Goal: Task Accomplishment & Management: Manage account settings

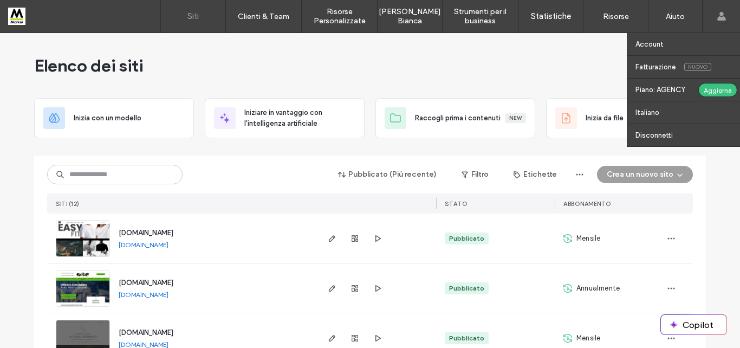
click at [676, 83] on div "Piano: AGENCY Aggiorna" at bounding box center [684, 89] width 113 height 23
click at [674, 89] on label "Piano: AGENCY" at bounding box center [663, 90] width 55 height 8
click at [667, 67] on label "Fatturazione" at bounding box center [656, 67] width 40 height 8
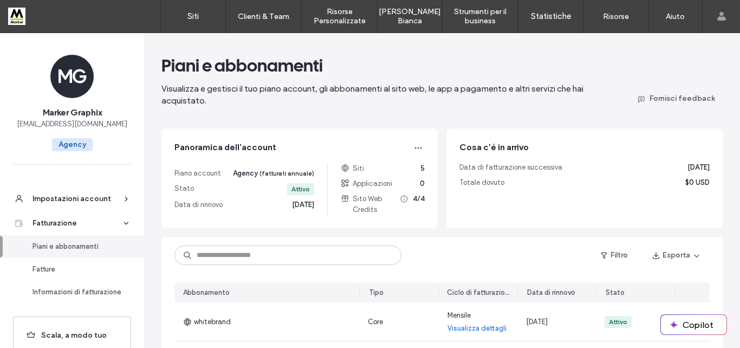
click at [554, 73] on div "Piani e abbonamenti" at bounding box center [380, 66] width 437 height 22
click at [482, 192] on div "Cosa c'è in arrivo Data di fatturazione successiva 14 set 2025 Totale dovuto $0…" at bounding box center [585, 178] width 276 height 100
click at [708, 197] on div "Cosa c'è in arrivo Data di fatturazione successiva 14 set 2025 Totale dovuto $0…" at bounding box center [585, 178] width 276 height 100
click at [479, 199] on div "Cosa c'è in arrivo Data di fatturazione successiva 14 set 2025 Totale dovuto $0…" at bounding box center [585, 178] width 276 height 100
click at [476, 173] on div "Data di fatturazione successiva 14 set 2025 Totale dovuto $0 USD" at bounding box center [585, 175] width 250 height 26
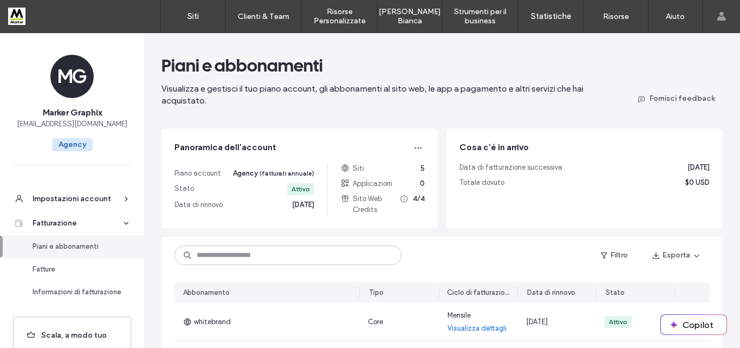
click at [382, 186] on span "Applicazioni" at bounding box center [366, 183] width 51 height 11
click at [43, 272] on div "Fatture" at bounding box center [77, 269] width 89 height 11
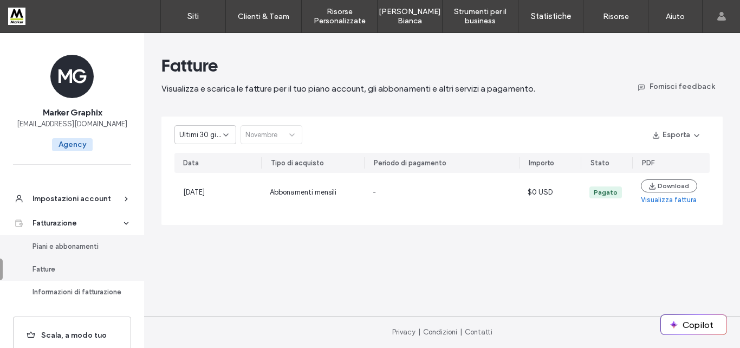
click at [57, 248] on div "Piani e abbonamenti" at bounding box center [77, 246] width 89 height 11
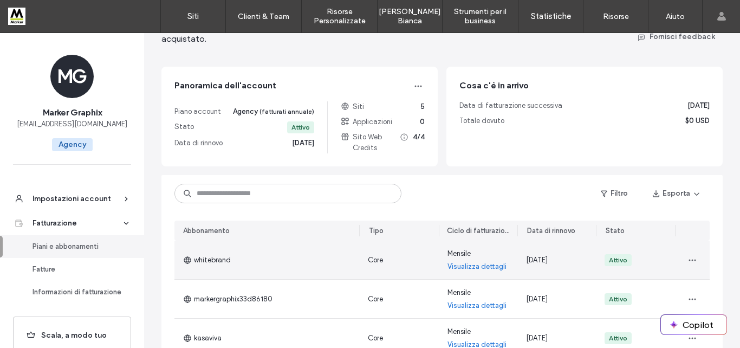
scroll to position [61, 0]
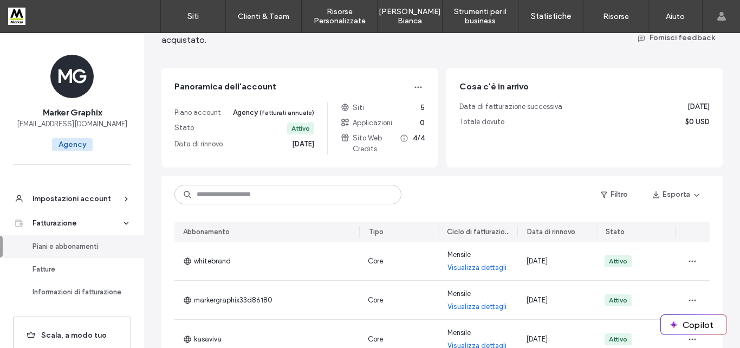
click at [682, 122] on div "Totale dovuto $0 USD" at bounding box center [585, 122] width 250 height 11
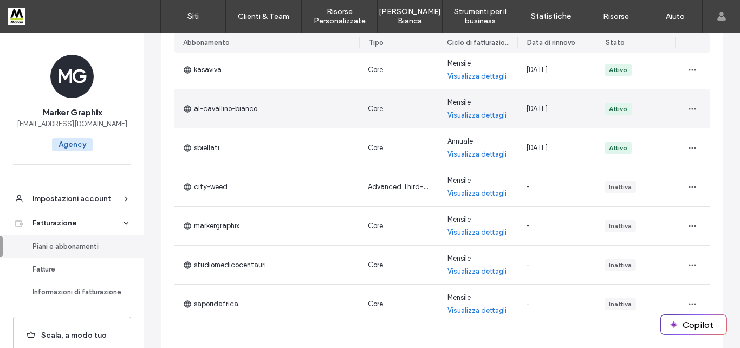
scroll to position [401, 0]
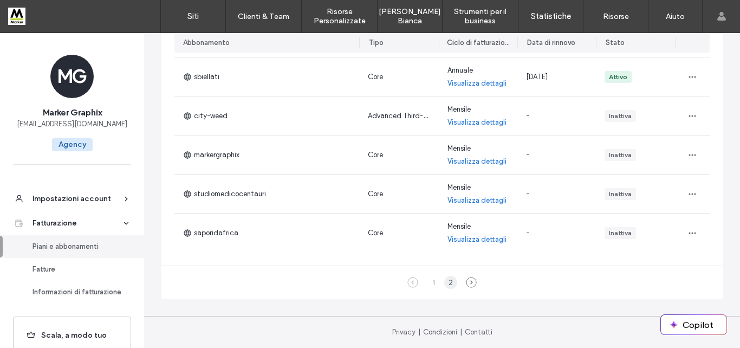
click at [451, 282] on div "2" at bounding box center [450, 282] width 13 height 13
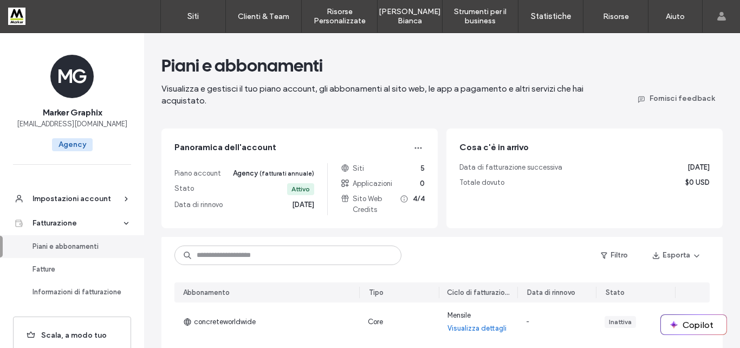
scroll to position [89, 0]
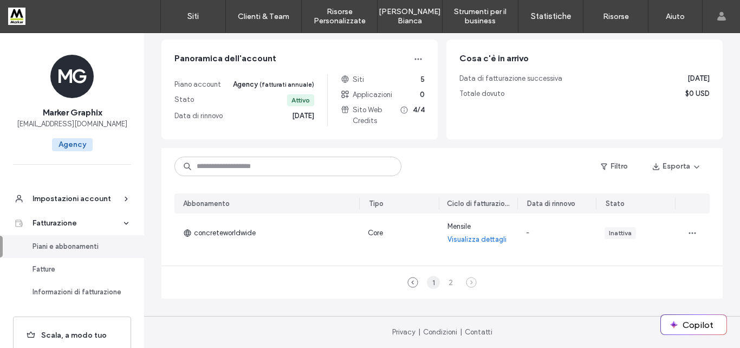
click at [436, 284] on div "1" at bounding box center [433, 282] width 13 height 13
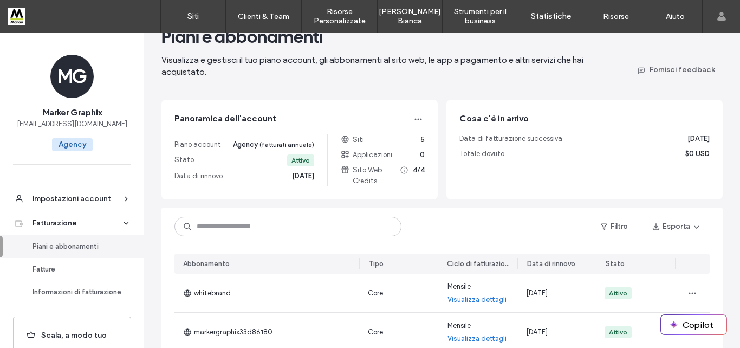
scroll to position [0, 0]
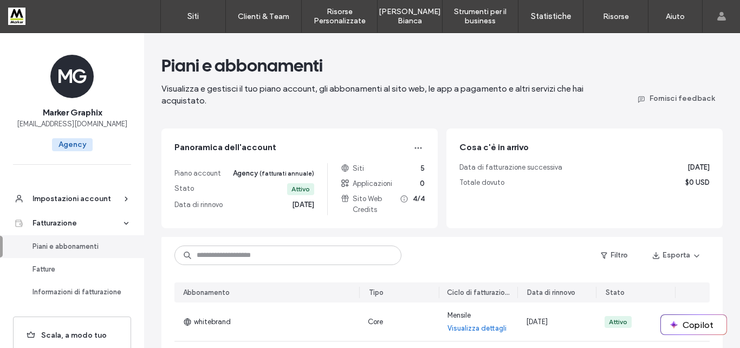
click at [647, 191] on div "Cosa c'è in arrivo Data di fatturazione successiva 14 set 2025 Totale dovuto $0…" at bounding box center [585, 178] width 276 height 100
click at [592, 159] on div "Cosa c'è in arrivo Data di fatturazione successiva 14 set 2025 Totale dovuto $0…" at bounding box center [585, 178] width 276 height 100
click at [79, 225] on div "Fatturazione" at bounding box center [77, 223] width 89 height 11
click at [55, 269] on div "Fatture" at bounding box center [77, 269] width 89 height 11
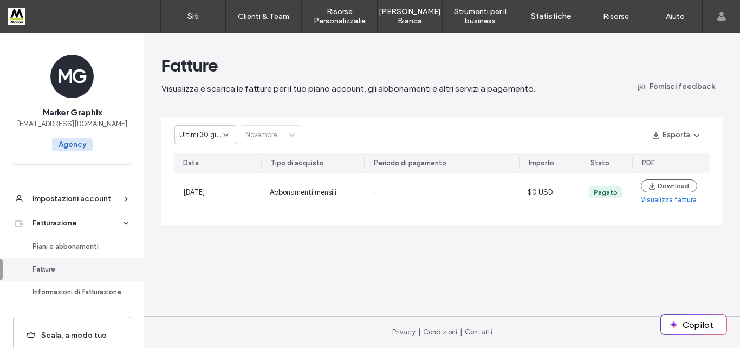
click at [225, 128] on div "Ultimi 30 giorni" at bounding box center [206, 134] width 62 height 19
click at [206, 210] on div "2023" at bounding box center [205, 210] width 61 height 19
click at [286, 134] on div "Gennaio" at bounding box center [268, 135] width 44 height 11
click at [221, 138] on div "2023" at bounding box center [201, 135] width 44 height 11
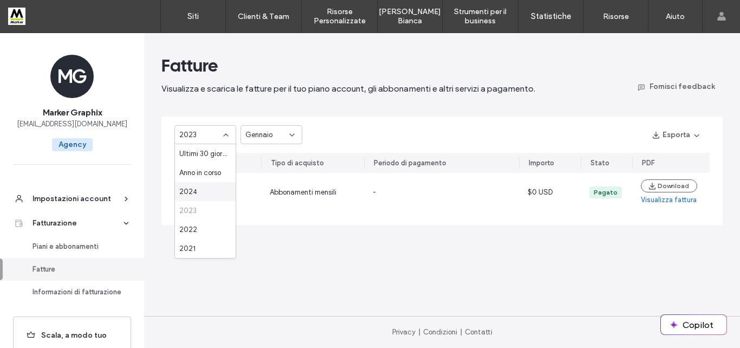
click at [202, 186] on div "2024" at bounding box center [205, 191] width 61 height 19
click at [270, 139] on span "Gennaio" at bounding box center [259, 135] width 27 height 11
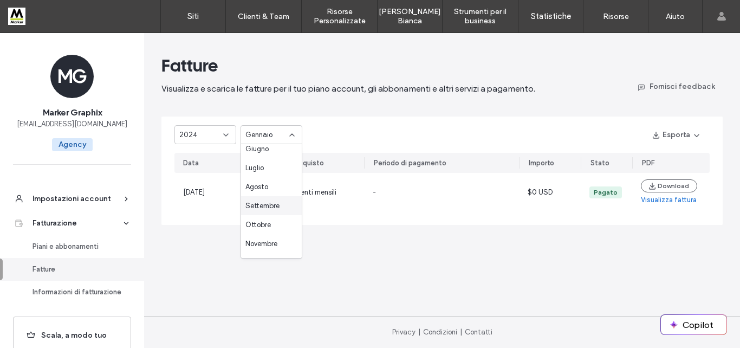
scroll to position [101, 0]
click at [278, 209] on span "Settembre" at bounding box center [263, 204] width 34 height 11
click at [273, 139] on span "Settembre" at bounding box center [263, 135] width 34 height 11
click at [261, 205] on div "Ottobre" at bounding box center [271, 210] width 61 height 19
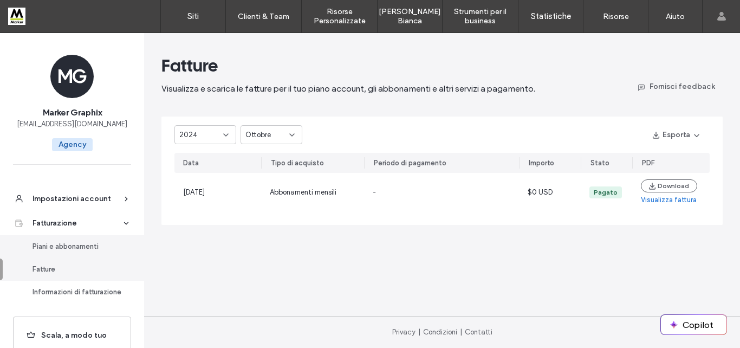
click at [79, 246] on div "Piani e abbonamenti" at bounding box center [77, 246] width 89 height 11
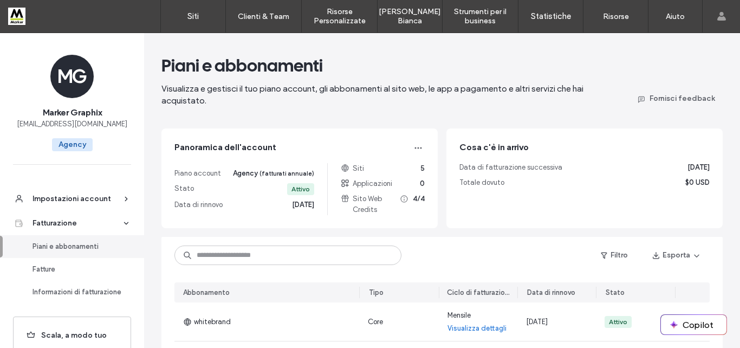
click at [355, 167] on span "Siti" at bounding box center [352, 168] width 23 height 11
click at [424, 172] on span "5" at bounding box center [423, 168] width 4 height 11
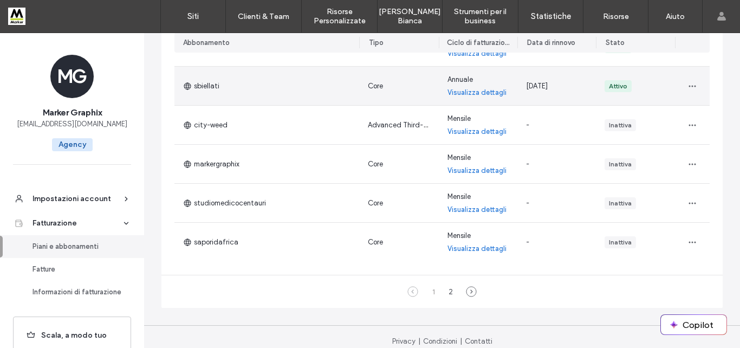
scroll to position [401, 0]
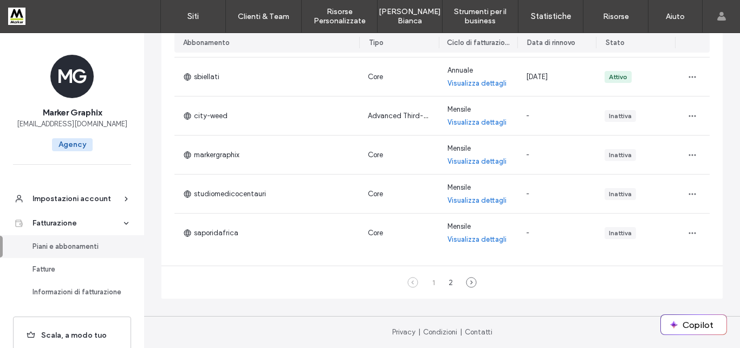
click at [438, 288] on div "1 2" at bounding box center [442, 282] width 48 height 13
click at [438, 286] on div "1" at bounding box center [433, 282] width 13 height 13
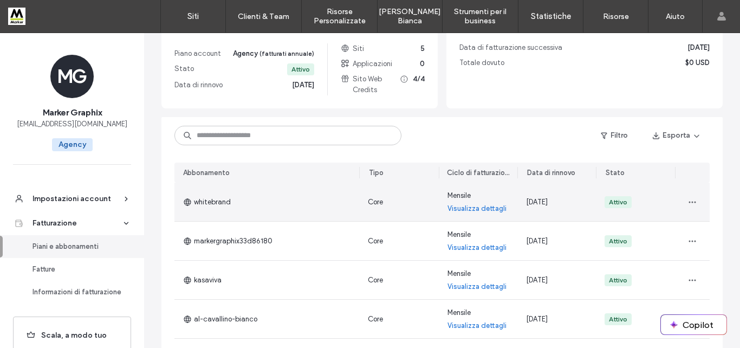
scroll to position [0, 0]
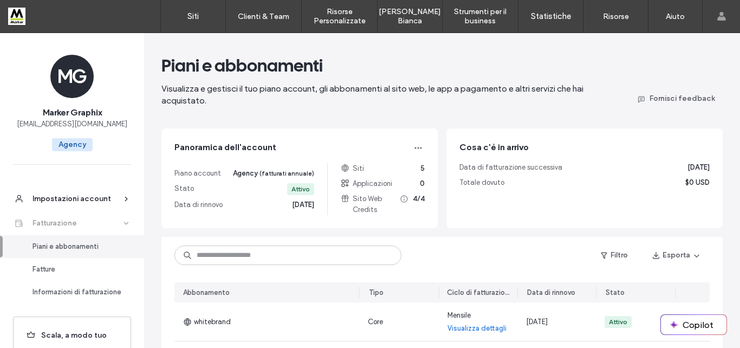
click at [64, 228] on div "Fatturazione" at bounding box center [77, 223] width 89 height 11
click at [100, 201] on div "Impostazioni account" at bounding box center [77, 198] width 89 height 11
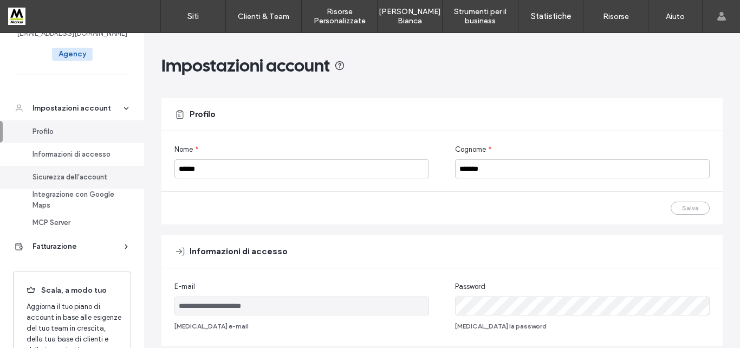
scroll to position [112, 0]
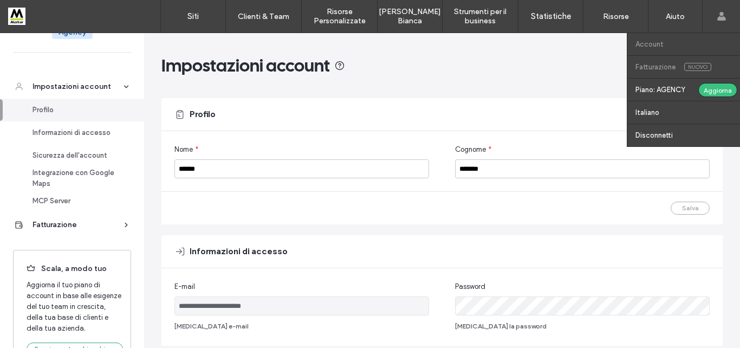
click at [658, 70] on label "Fatturazione" at bounding box center [656, 67] width 40 height 8
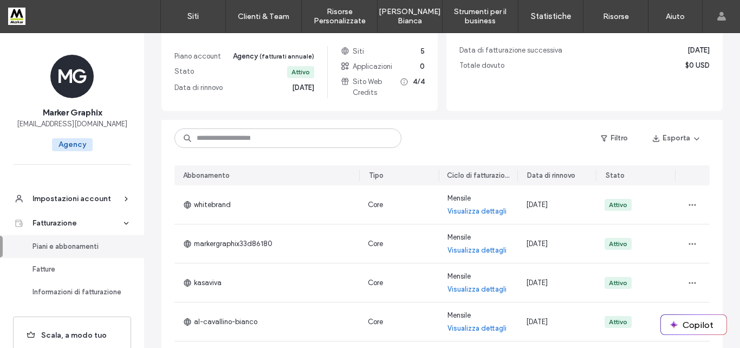
scroll to position [121, 0]
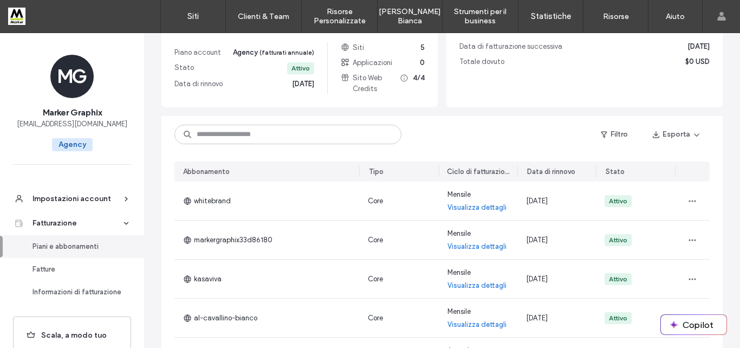
click at [472, 172] on div "Ciclo di fatturazione" at bounding box center [478, 171] width 62 height 11
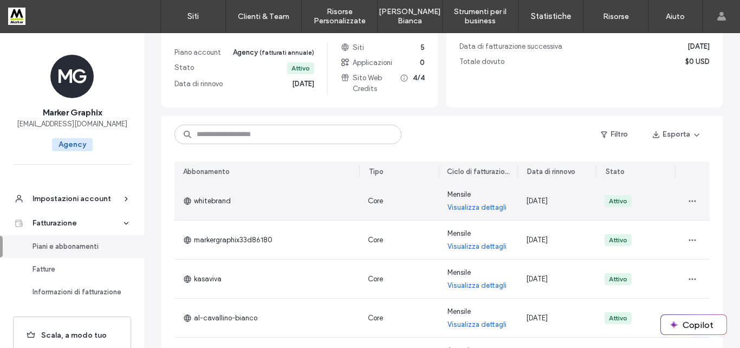
click at [479, 210] on link "Visualizza dettagli" at bounding box center [477, 207] width 59 height 11
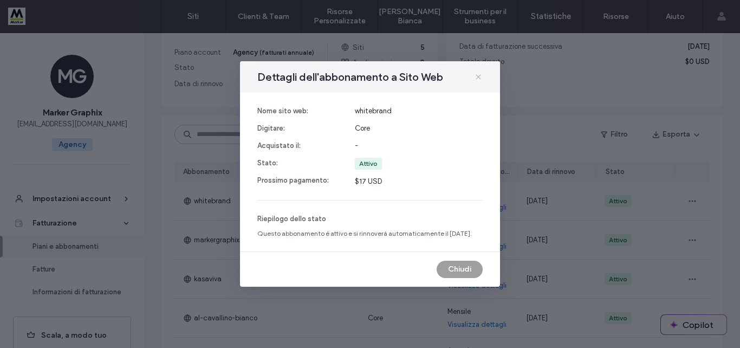
click at [481, 75] on icon at bounding box center [478, 77] width 9 height 9
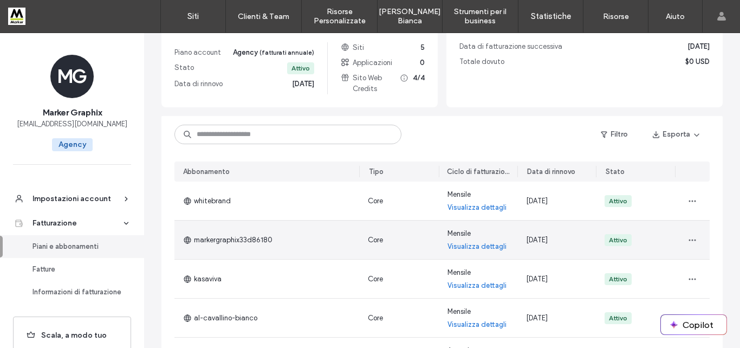
click at [473, 248] on link "Visualizza dettagli" at bounding box center [477, 246] width 59 height 11
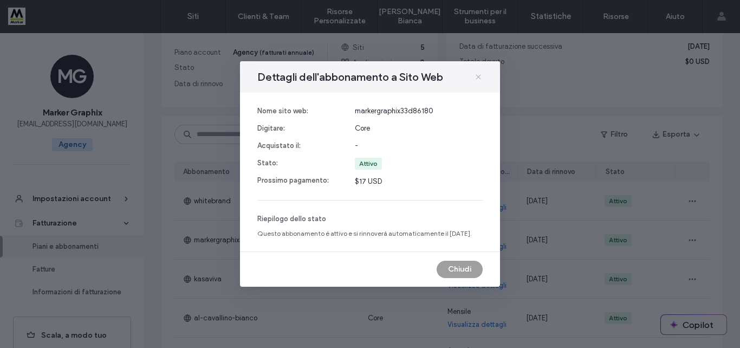
click at [479, 76] on icon at bounding box center [478, 77] width 9 height 9
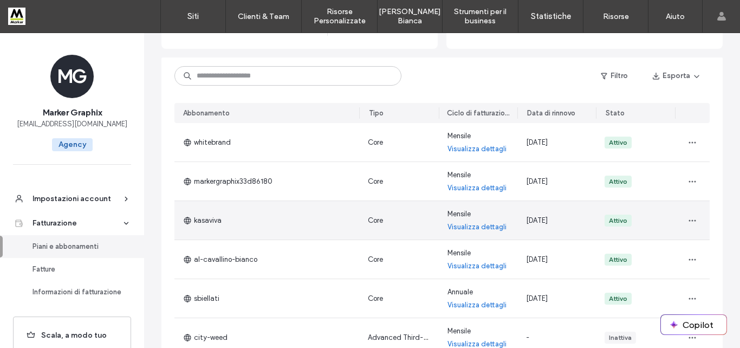
scroll to position [178, 0]
click at [478, 229] on link "Visualizza dettagli" at bounding box center [477, 228] width 59 height 11
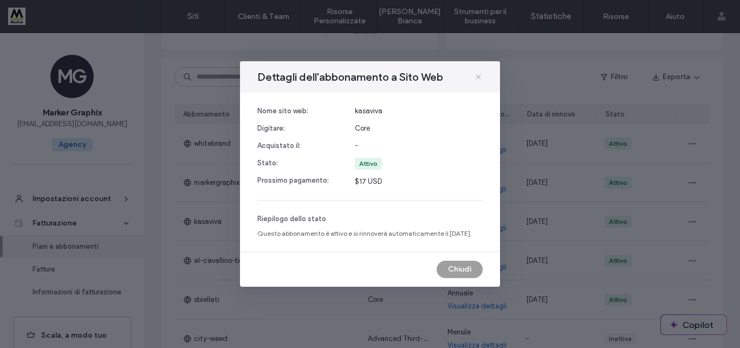
click at [477, 77] on icon at bounding box center [478, 77] width 9 height 9
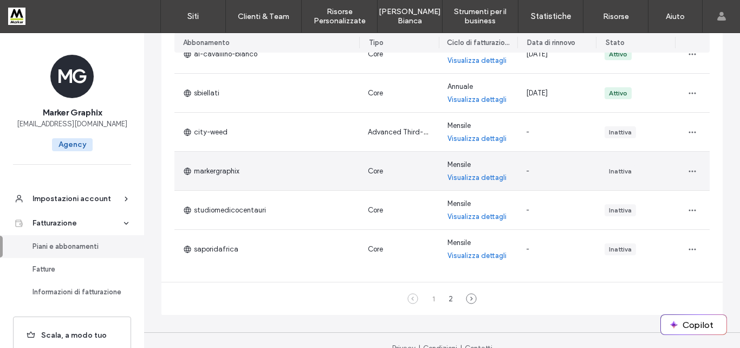
scroll to position [391, 0]
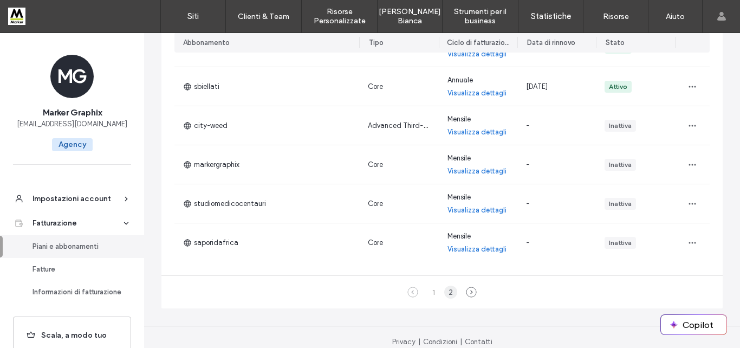
click at [449, 298] on div "2" at bounding box center [450, 292] width 13 height 13
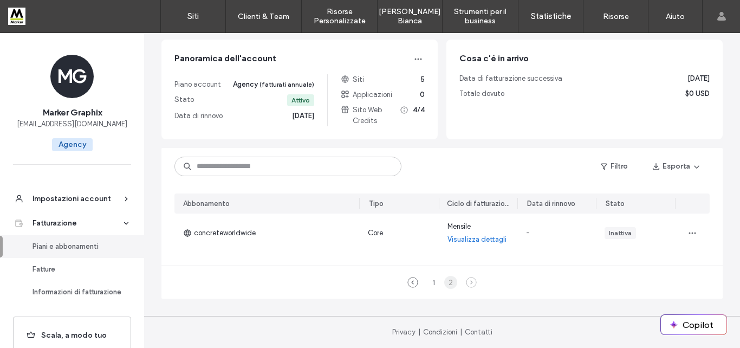
scroll to position [89, 0]
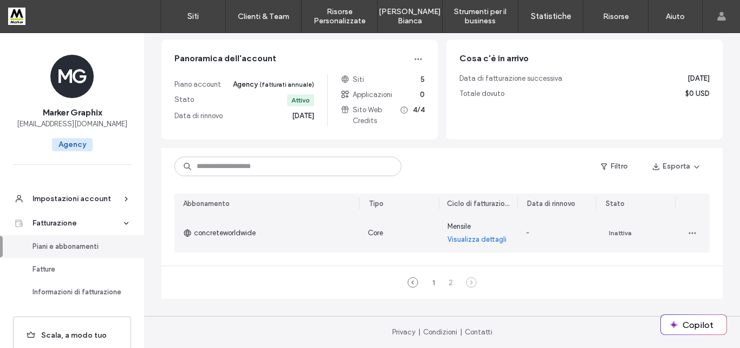
click at [473, 242] on link "Visualizza dettagli" at bounding box center [477, 239] width 59 height 11
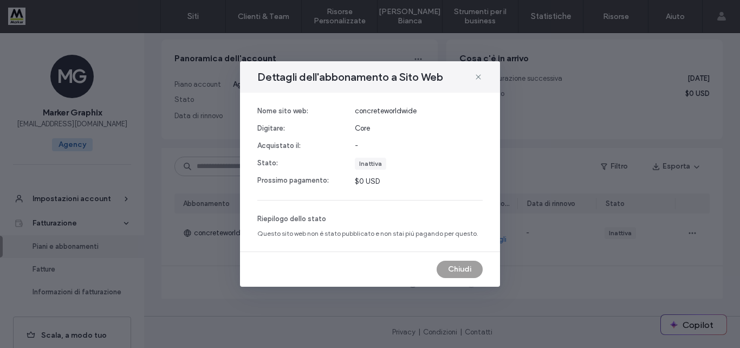
click at [547, 199] on div "Dettagli dell'abbonamento a Sito Web Nome sito web: Digitare: Acquistato il: St…" at bounding box center [370, 174] width 740 height 348
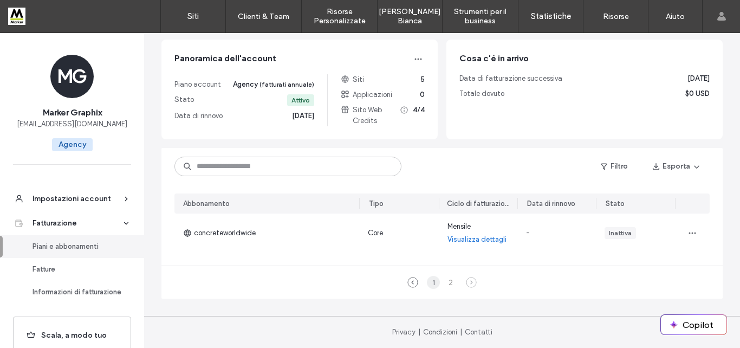
click at [432, 285] on div "1" at bounding box center [433, 282] width 13 height 13
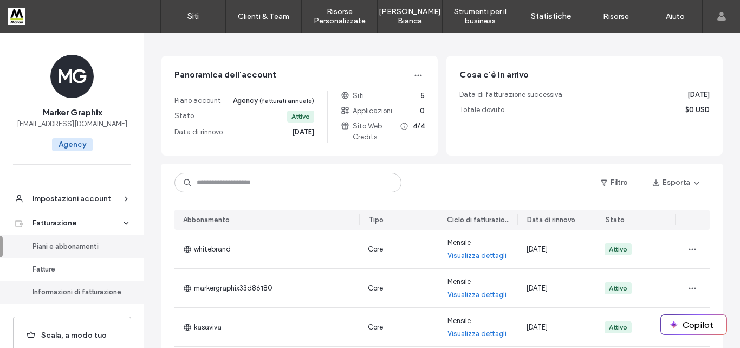
scroll to position [101, 0]
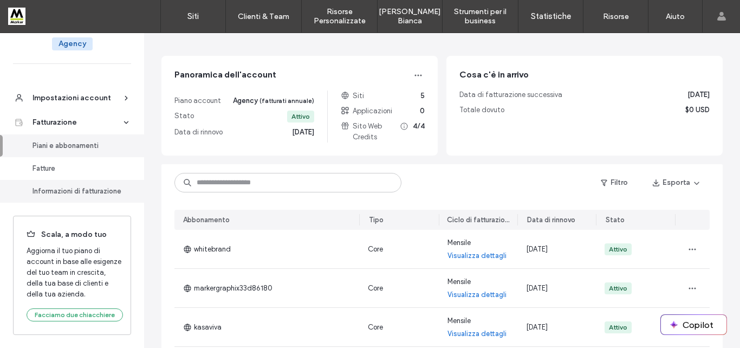
click at [51, 197] on div "Informazioni di fatturazione" at bounding box center [77, 191] width 89 height 11
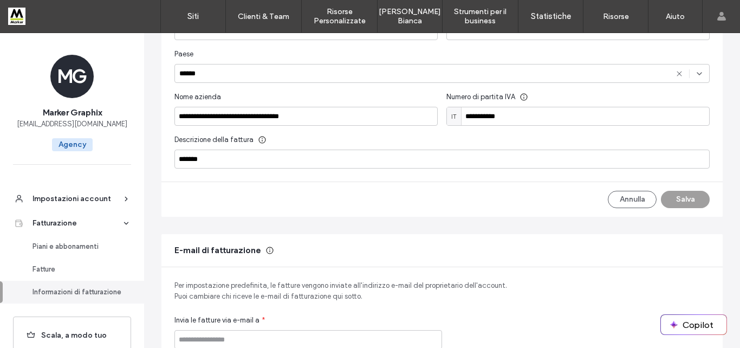
scroll to position [100, 0]
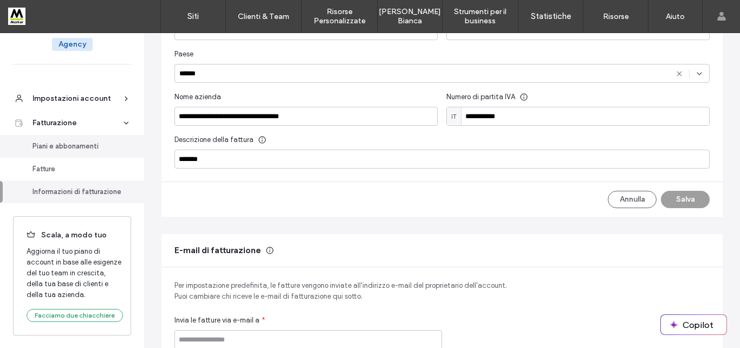
click at [57, 147] on div "Piani e abbonamenti" at bounding box center [77, 146] width 89 height 11
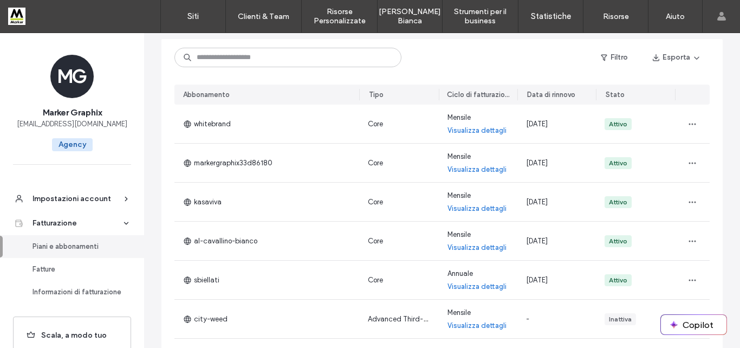
scroll to position [197, 0]
click at [248, 55] on input at bounding box center [288, 58] width 227 height 20
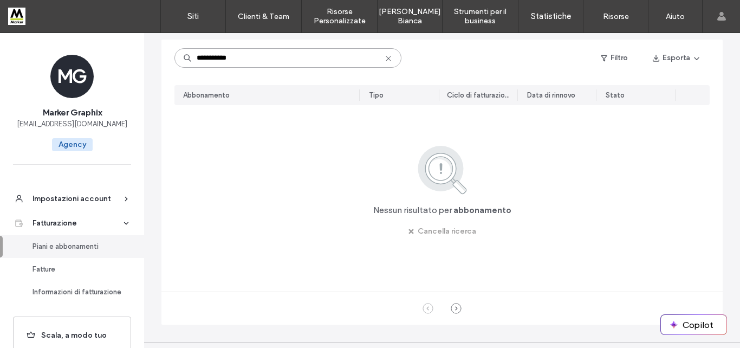
type input "**********"
click at [62, 194] on div "Impostazioni account" at bounding box center [77, 198] width 89 height 11
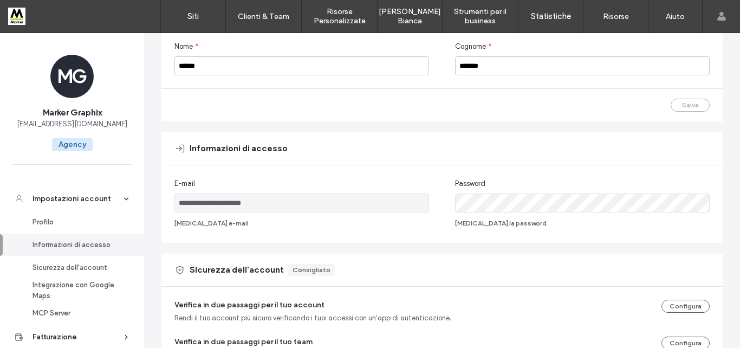
scroll to position [104, 0]
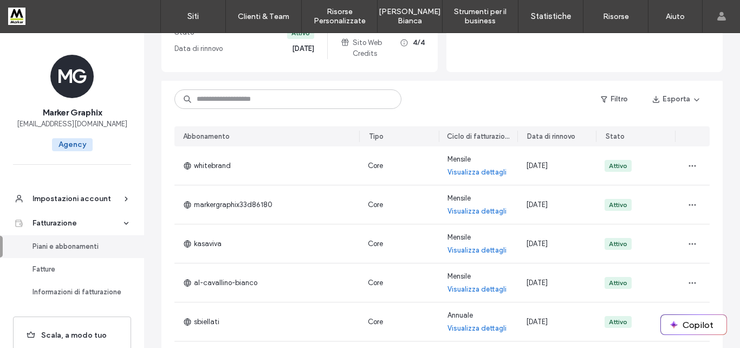
scroll to position [160, 0]
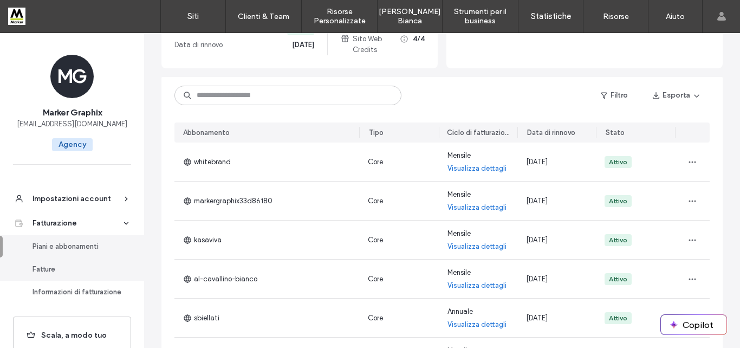
click at [56, 267] on div "Fatture" at bounding box center [77, 269] width 89 height 11
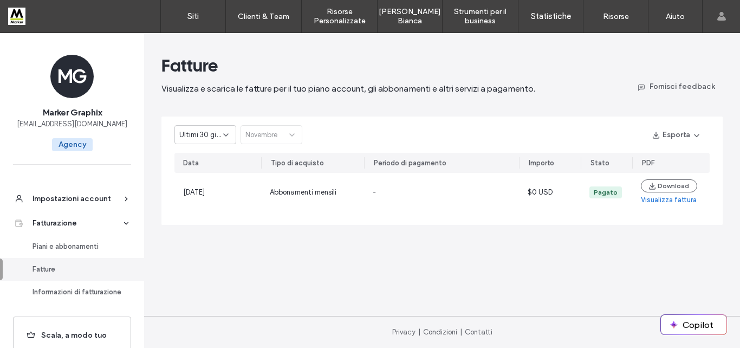
click at [222, 135] on icon at bounding box center [226, 135] width 9 height 9
click at [199, 195] on div "2024" at bounding box center [205, 191] width 61 height 19
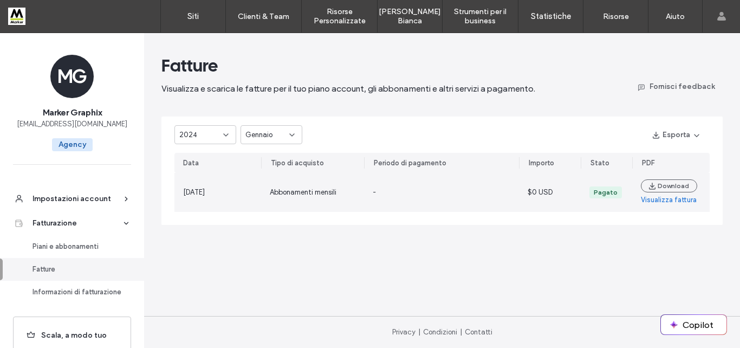
click at [661, 203] on link "Visualizza fattura" at bounding box center [669, 200] width 56 height 11
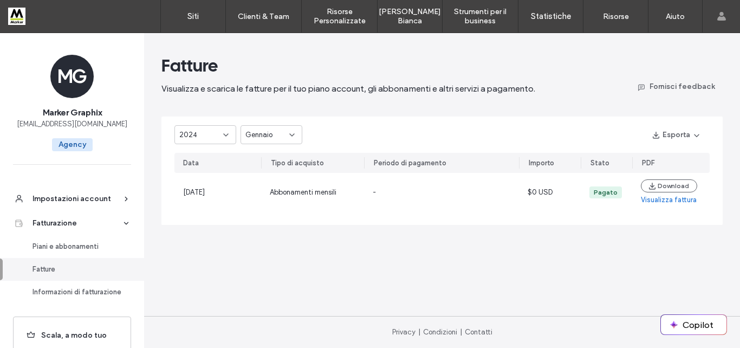
click at [219, 136] on div "2024" at bounding box center [201, 135] width 44 height 11
click at [280, 109] on main "Fatture Visualizza e scarica le fatture per il tuo piano account, gli abbonamen…" at bounding box center [442, 174] width 596 height 283
click at [283, 135] on div "Gennaio" at bounding box center [268, 135] width 44 height 11
click at [272, 212] on div "Ottobre" at bounding box center [271, 210] width 61 height 19
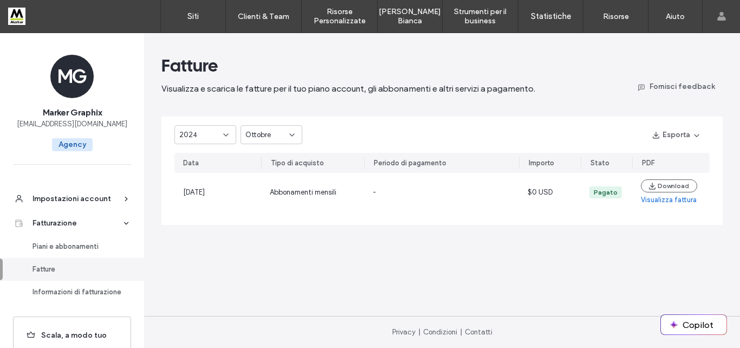
click at [295, 137] on icon at bounding box center [292, 135] width 9 height 9
click at [260, 193] on span "Settembre" at bounding box center [263, 191] width 34 height 11
click at [219, 137] on div "2024" at bounding box center [201, 135] width 44 height 11
click at [209, 209] on div "2023" at bounding box center [205, 210] width 61 height 19
click at [224, 138] on icon at bounding box center [226, 135] width 9 height 9
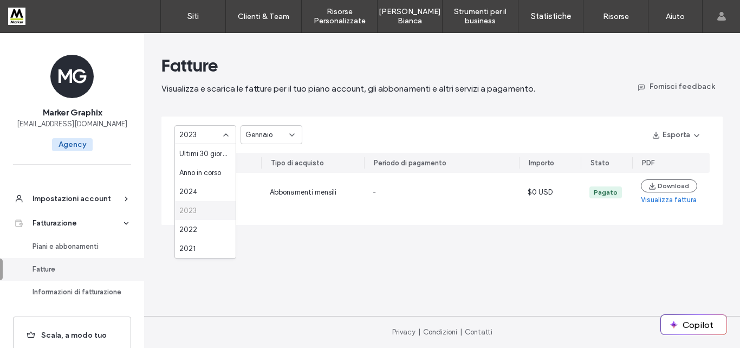
scroll to position [19, 0]
click at [320, 112] on main "Fatture Visualizza e scarica le fatture per il tuo piano account, gli abbonamen…" at bounding box center [442, 174] width 596 height 283
click at [278, 137] on div "Gennaio" at bounding box center [268, 135] width 44 height 11
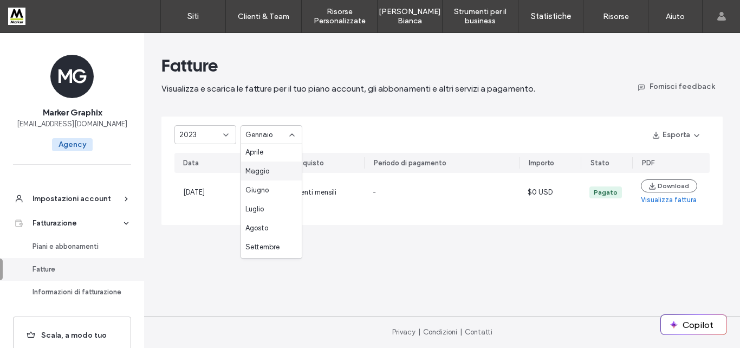
scroll to position [114, 0]
click at [263, 229] on span "Novembre" at bounding box center [262, 229] width 32 height 11
click at [272, 136] on span "Novembre" at bounding box center [262, 135] width 32 height 11
click at [265, 210] on span "Ottobre" at bounding box center [258, 210] width 25 height 11
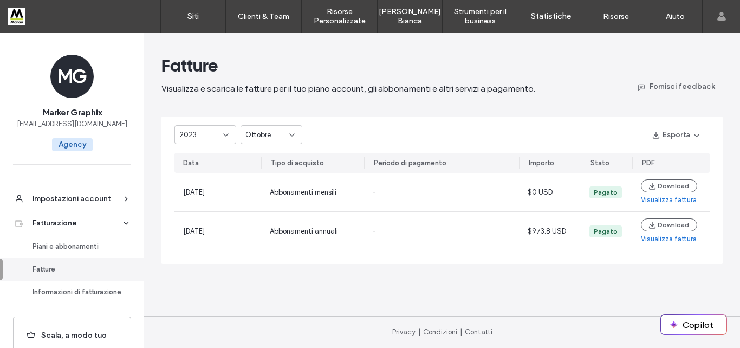
click at [223, 134] on icon at bounding box center [226, 135] width 9 height 9
click at [204, 193] on div "2024" at bounding box center [205, 191] width 61 height 19
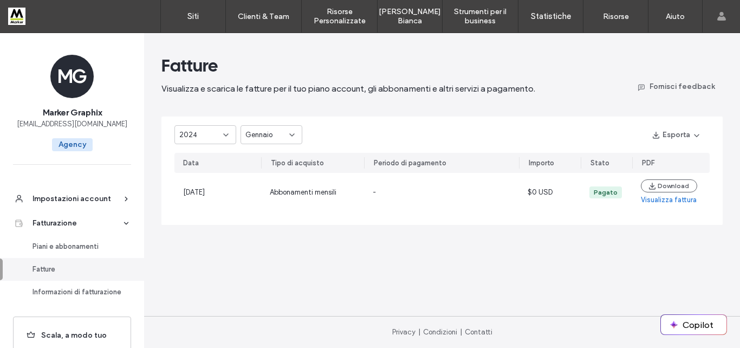
click at [279, 137] on div "Gennaio" at bounding box center [268, 135] width 44 height 11
click at [260, 210] on span "Ottobre" at bounding box center [258, 210] width 25 height 11
click at [285, 137] on div "Ottobre" at bounding box center [268, 135] width 44 height 11
click at [256, 230] on span "Novembre" at bounding box center [262, 229] width 32 height 11
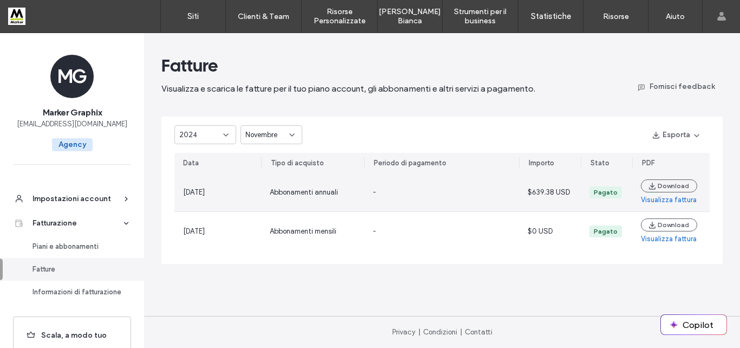
click at [656, 203] on link "Visualizza fattura" at bounding box center [669, 200] width 56 height 11
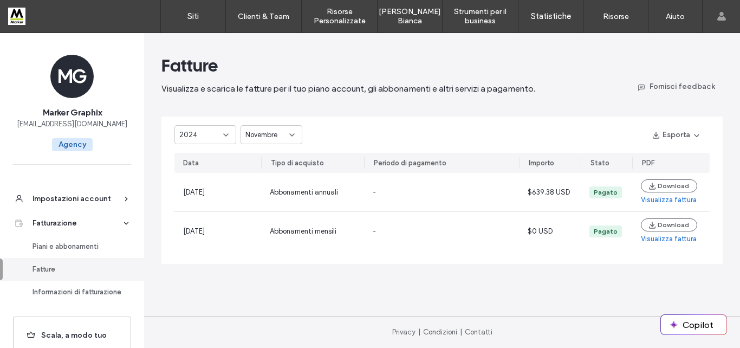
click at [210, 139] on div "2024" at bounding box center [201, 135] width 44 height 11
click at [210, 210] on div "2023" at bounding box center [205, 210] width 61 height 19
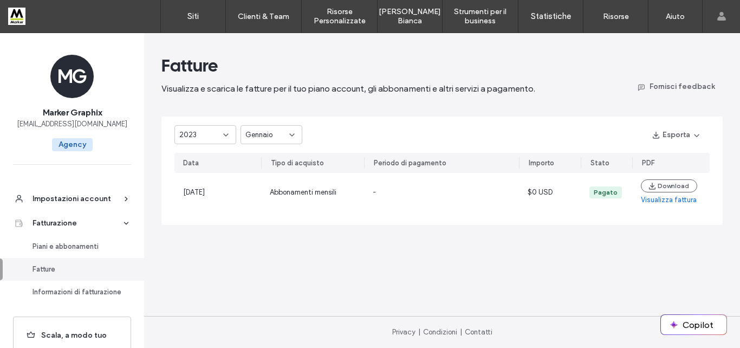
click at [271, 134] on span "Gennaio" at bounding box center [259, 135] width 27 height 11
click at [266, 226] on span "Novembre" at bounding box center [262, 229] width 32 height 11
click at [273, 134] on span "Novembre" at bounding box center [262, 135] width 32 height 11
click at [267, 235] on span "Ottobre" at bounding box center [258, 235] width 25 height 11
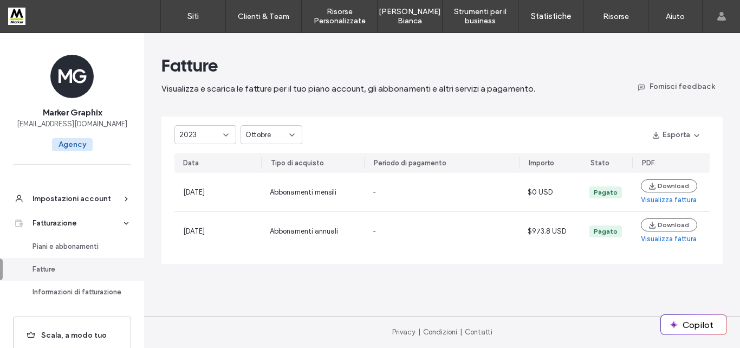
click at [212, 138] on div "2023" at bounding box center [201, 135] width 44 height 11
click at [190, 219] on span "2022" at bounding box center [188, 215] width 18 height 11
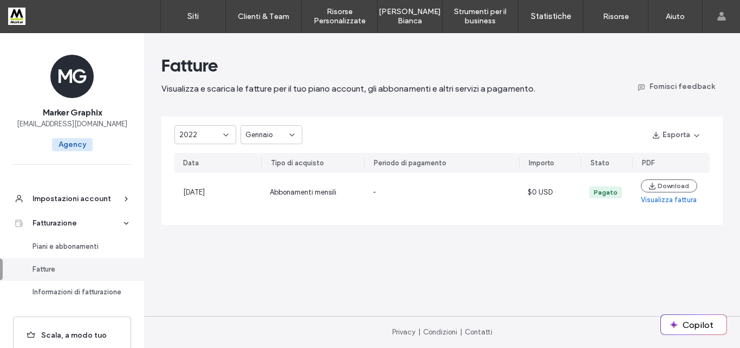
click at [276, 135] on div "Gennaio" at bounding box center [268, 135] width 44 height 11
click at [264, 230] on span "Novembre" at bounding box center [262, 229] width 32 height 11
click at [274, 139] on span "Novembre" at bounding box center [262, 135] width 32 height 11
click at [262, 250] on span "Dicembre" at bounding box center [261, 248] width 30 height 11
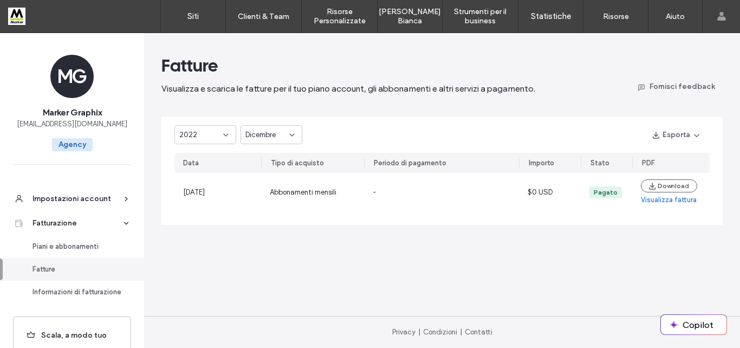
click at [277, 137] on div "Dicembre" at bounding box center [268, 135] width 44 height 11
click at [268, 229] on span "Novembre" at bounding box center [262, 229] width 32 height 11
click at [287, 134] on div "Novembre" at bounding box center [268, 135] width 44 height 11
click at [263, 214] on span "Ottobre" at bounding box center [258, 210] width 25 height 11
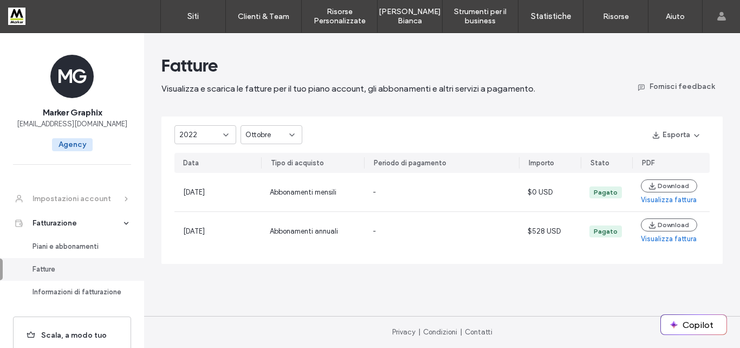
click at [89, 198] on div "Impostazioni account" at bounding box center [77, 198] width 89 height 11
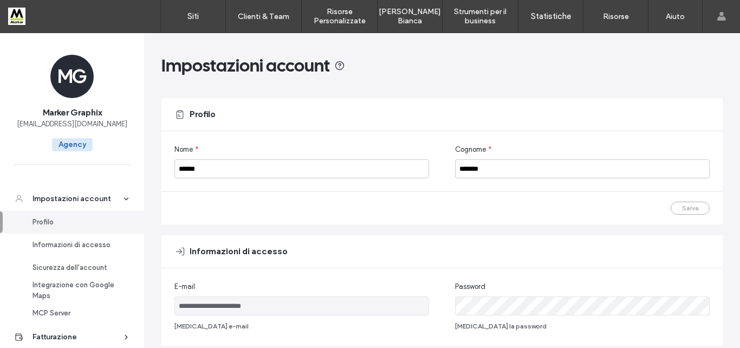
click at [614, 117] on div "Profilo" at bounding box center [442, 114] width 561 height 33
click at [59, 203] on div "Impostazioni account" at bounding box center [77, 198] width 89 height 11
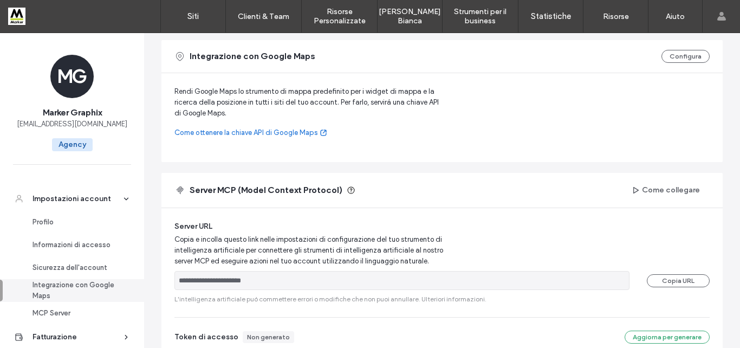
scroll to position [531, 0]
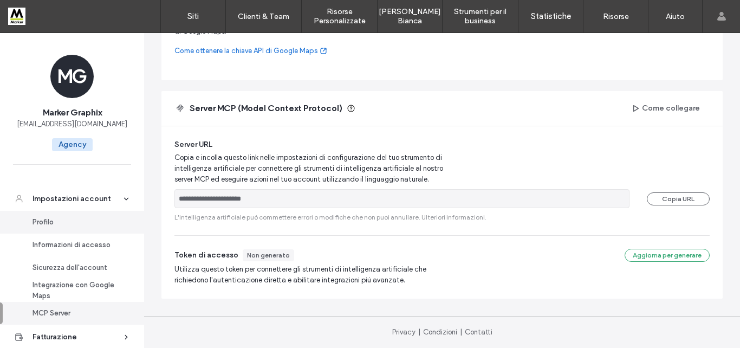
click at [48, 223] on div "Profilo" at bounding box center [77, 222] width 89 height 11
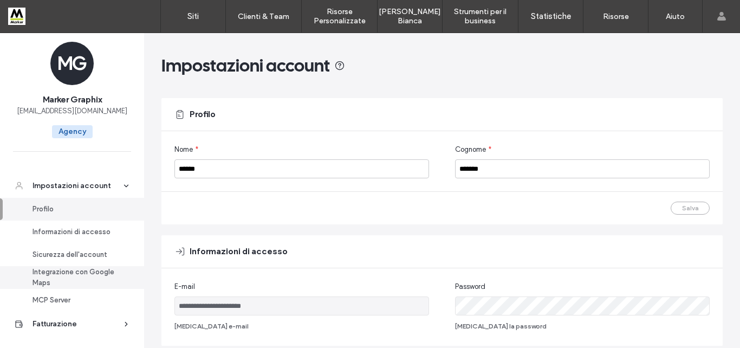
scroll to position [0, 0]
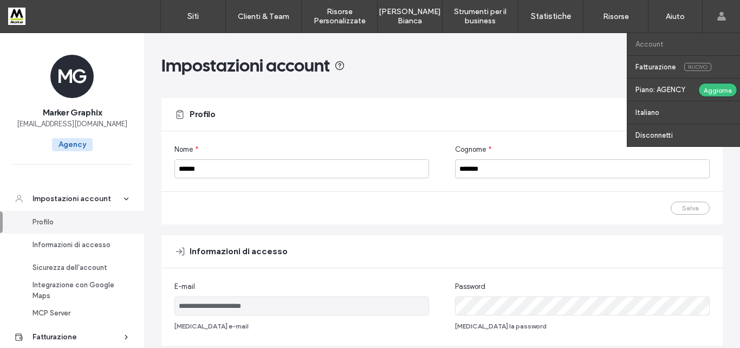
click at [654, 43] on label "Account" at bounding box center [650, 44] width 28 height 8
click at [646, 70] on label "Fatturazione" at bounding box center [656, 67] width 40 height 8
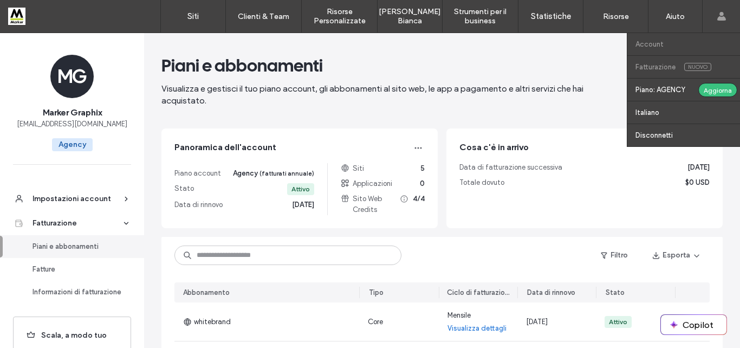
click at [653, 42] on label "Account" at bounding box center [650, 44] width 28 height 8
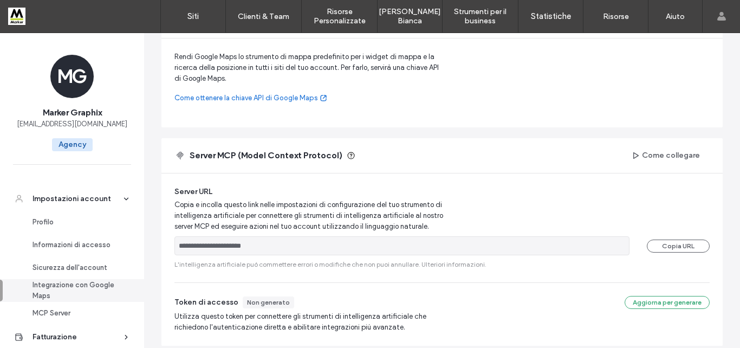
scroll to position [531, 0]
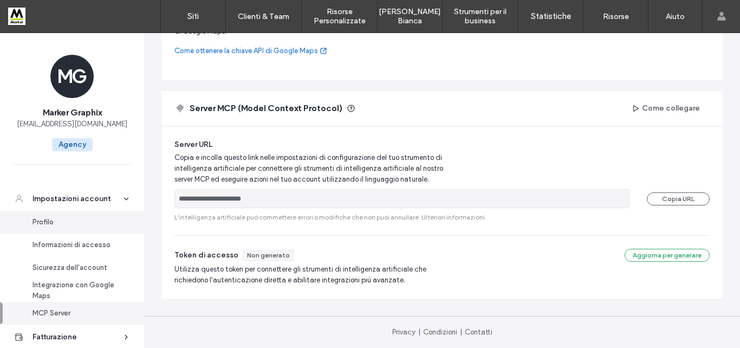
click at [48, 225] on div "Profilo" at bounding box center [77, 222] width 89 height 11
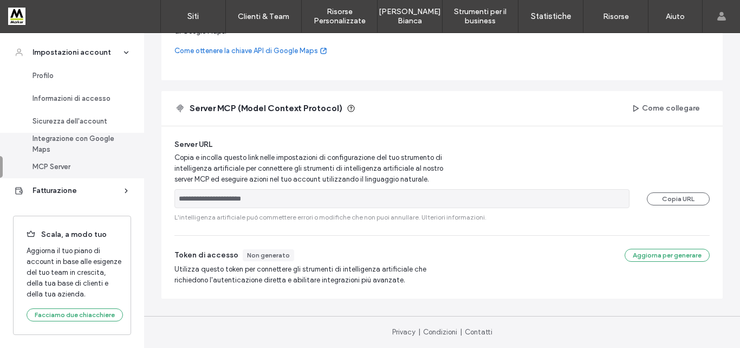
scroll to position [0, 0]
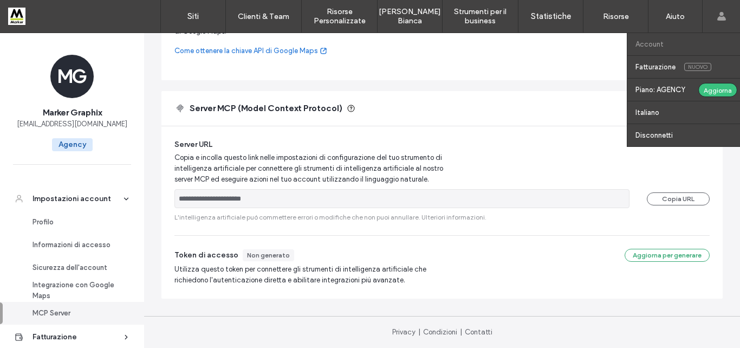
click at [655, 46] on label "Account" at bounding box center [650, 44] width 28 height 8
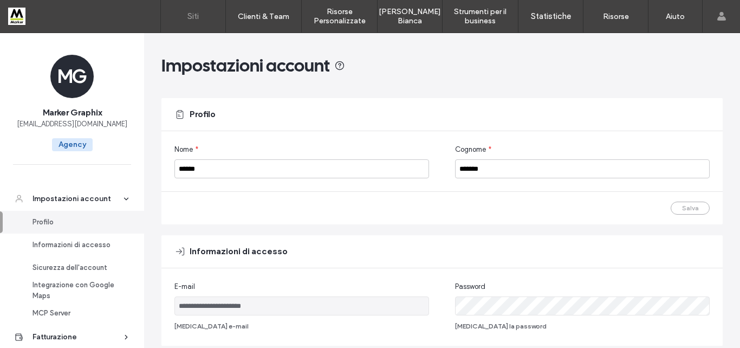
click at [189, 21] on label "Siti" at bounding box center [193, 16] width 11 height 10
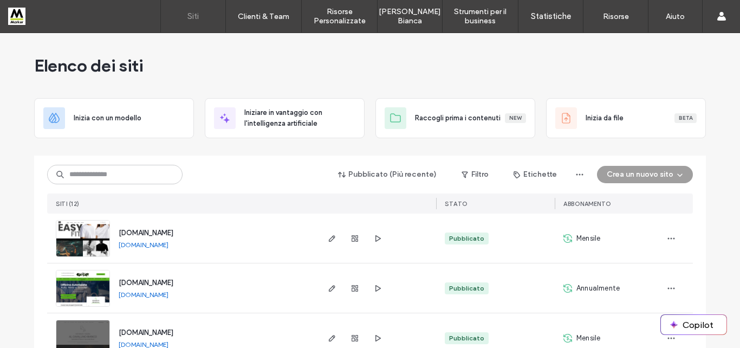
click at [521, 66] on div "Elenco dei siti" at bounding box center [370, 65] width 672 height 65
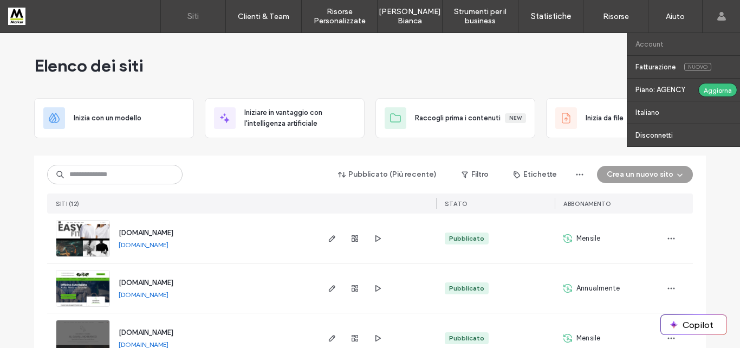
click at [655, 44] on label "Account" at bounding box center [650, 44] width 28 height 8
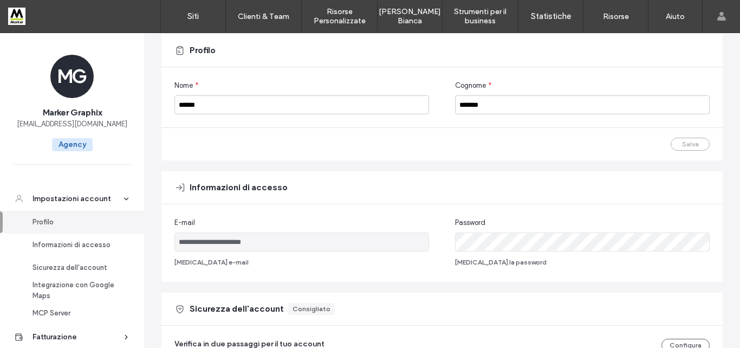
scroll to position [134, 0]
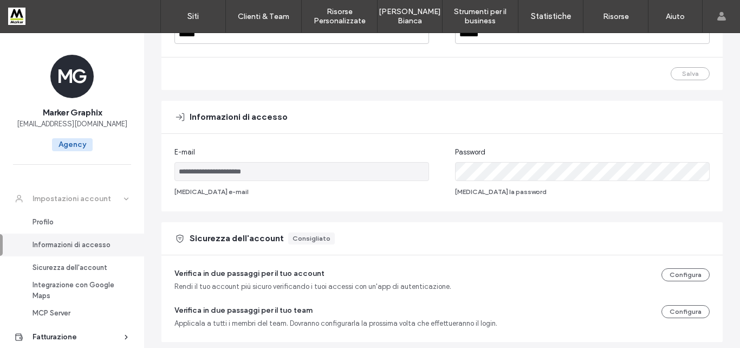
click at [104, 203] on div "Impostazioni account" at bounding box center [77, 198] width 89 height 11
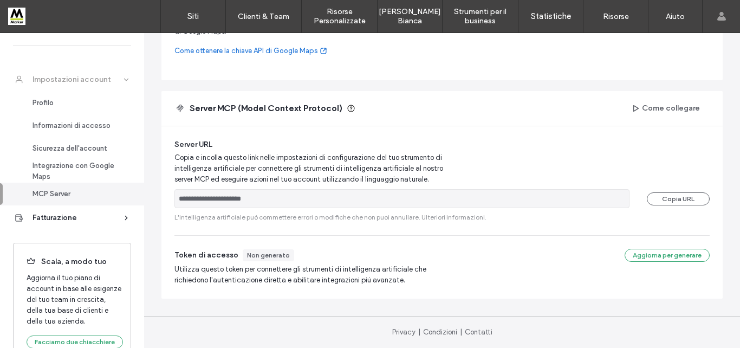
scroll to position [146, 0]
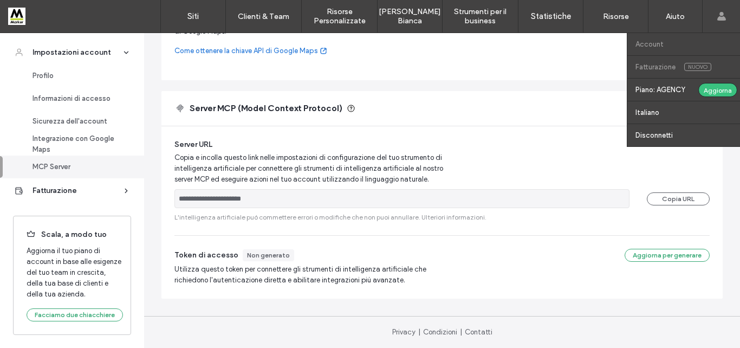
click at [650, 69] on label "Fatturazione" at bounding box center [656, 67] width 40 height 8
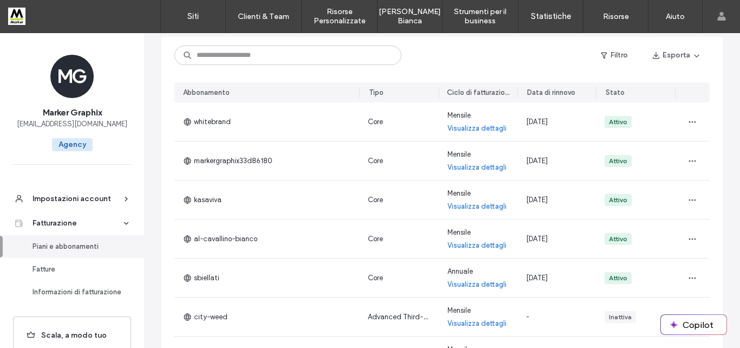
scroll to position [212, 0]
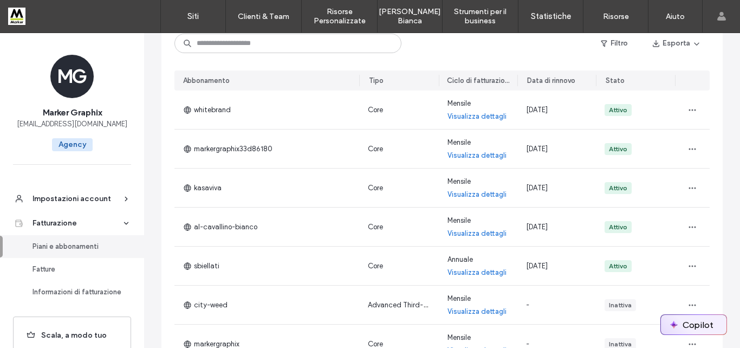
click at [695, 333] on button "Copilot" at bounding box center [694, 325] width 66 height 20
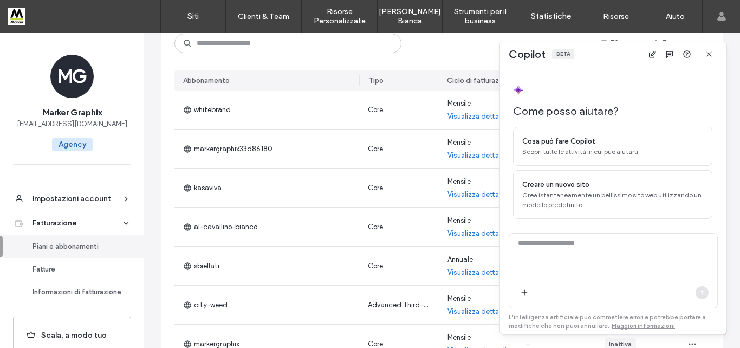
scroll to position [66, 0]
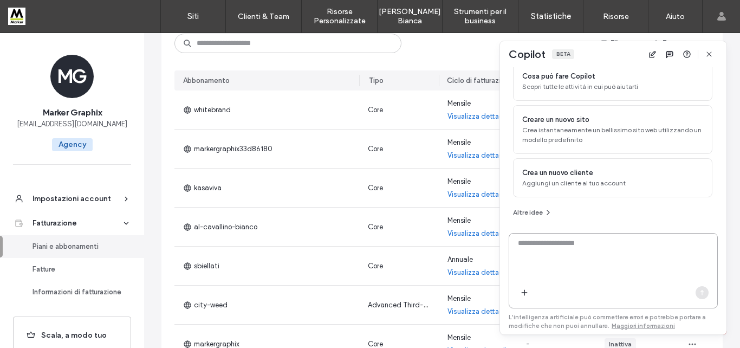
click at [546, 254] on textarea at bounding box center [613, 259] width 208 height 42
type textarea "**********"
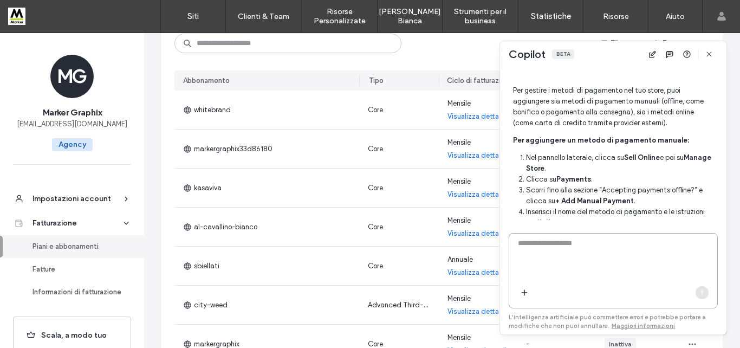
scroll to position [255, 0]
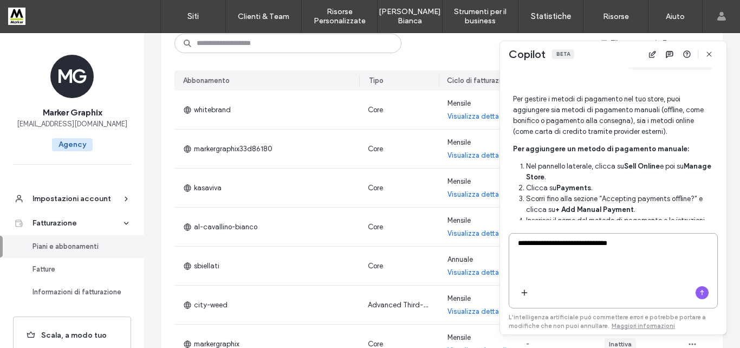
type textarea "**********"
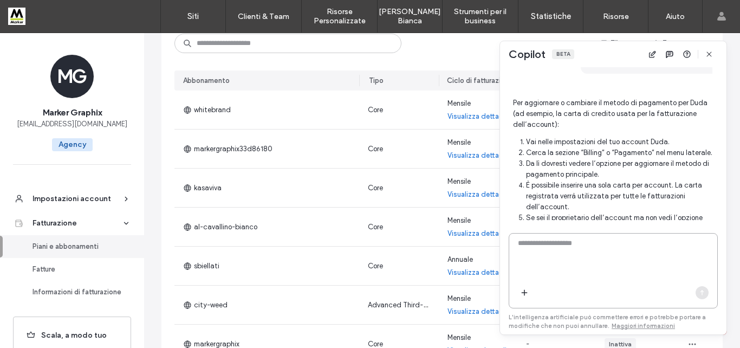
scroll to position [723, 0]
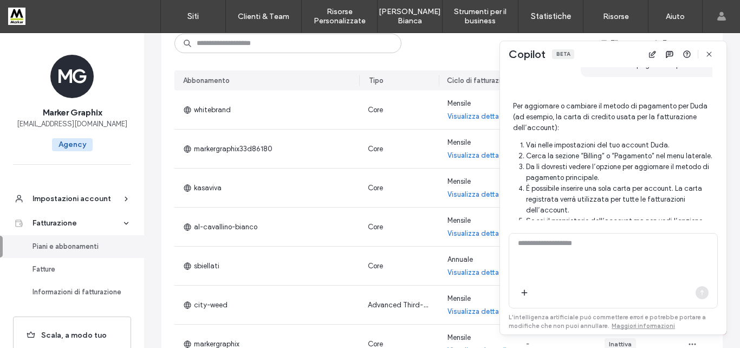
click at [119, 28] on div "Siti Clienti & Team Gestione dei Clienti Fatturazione Cliente Autorizzazioni Te…" at bounding box center [370, 16] width 740 height 33
click at [720, 21] on span at bounding box center [722, 16] width 9 height 33
click at [710, 57] on icon "button" at bounding box center [709, 54] width 9 height 9
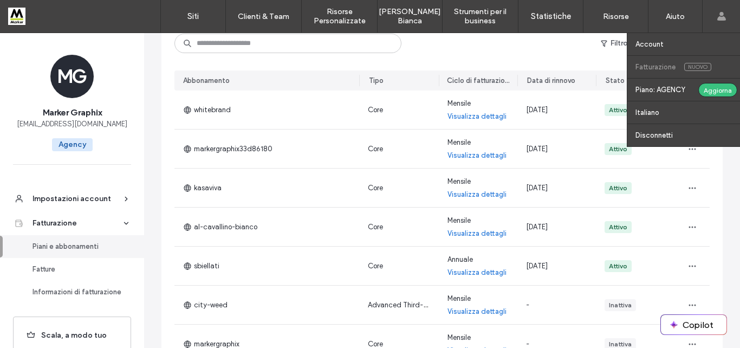
click at [722, 10] on span at bounding box center [722, 16] width 9 height 33
click at [651, 132] on label "Disconnetti" at bounding box center [654, 135] width 37 height 8
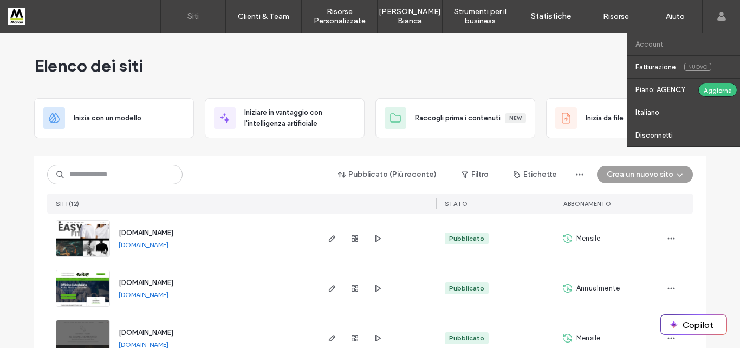
click at [661, 45] on label "Account" at bounding box center [650, 44] width 28 height 8
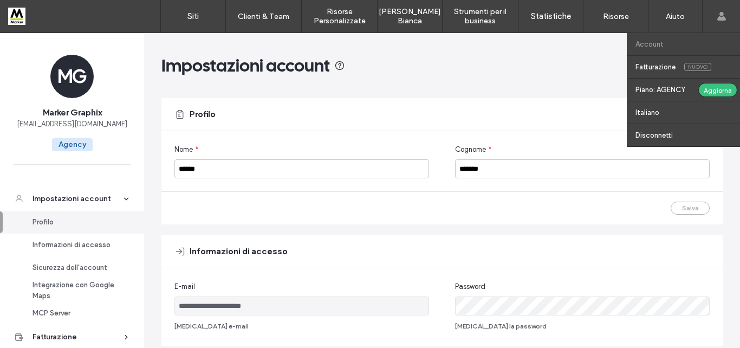
click at [720, 25] on span at bounding box center [722, 16] width 9 height 33
click at [657, 137] on label "Disconnetti" at bounding box center [654, 135] width 37 height 8
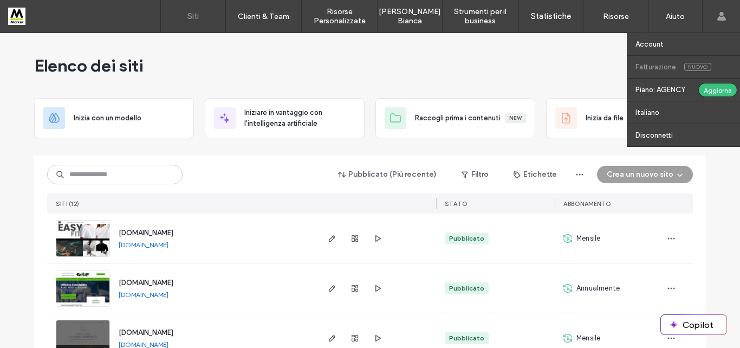
click at [661, 66] on label "Fatturazione" at bounding box center [656, 67] width 40 height 8
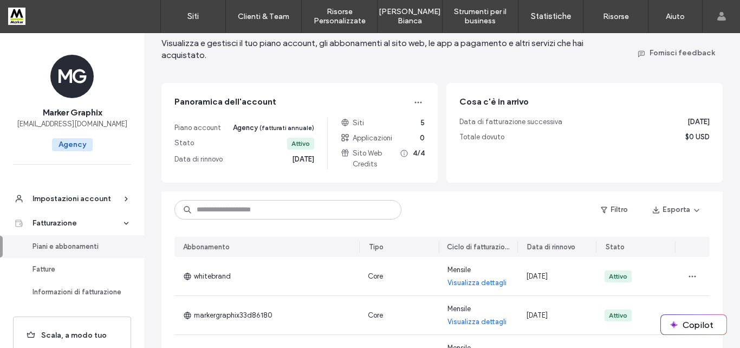
scroll to position [47, 0]
click at [59, 224] on div "Fatturazione" at bounding box center [77, 223] width 89 height 11
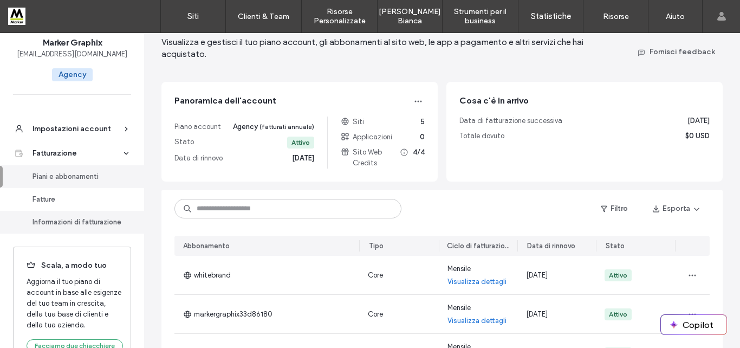
scroll to position [69, 0]
click at [48, 228] on div "Informazioni di fatturazione" at bounding box center [77, 222] width 89 height 11
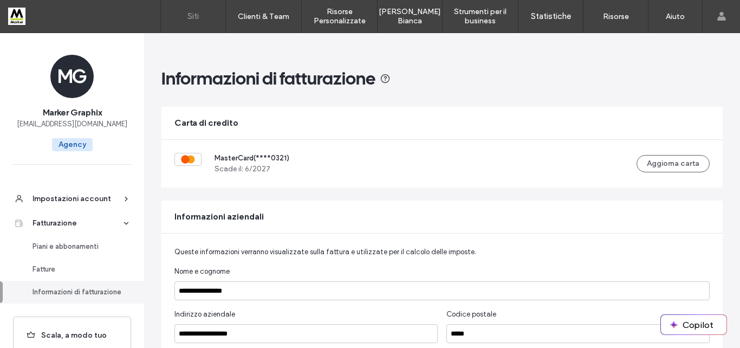
click at [197, 21] on label "Siti" at bounding box center [193, 16] width 11 height 10
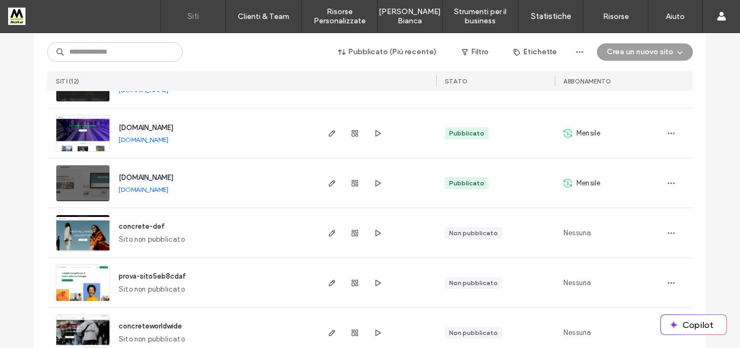
scroll to position [271, 0]
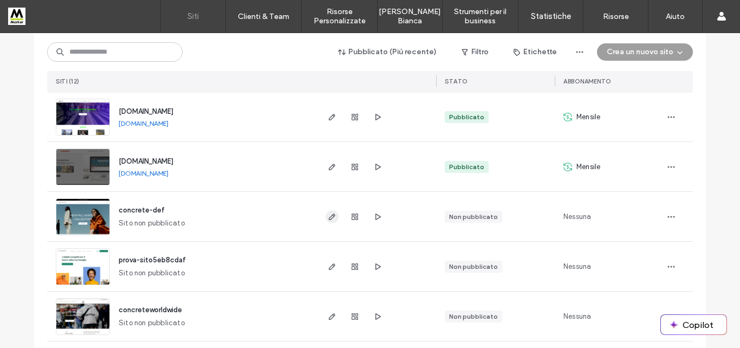
click at [334, 221] on icon "button" at bounding box center [332, 216] width 9 height 9
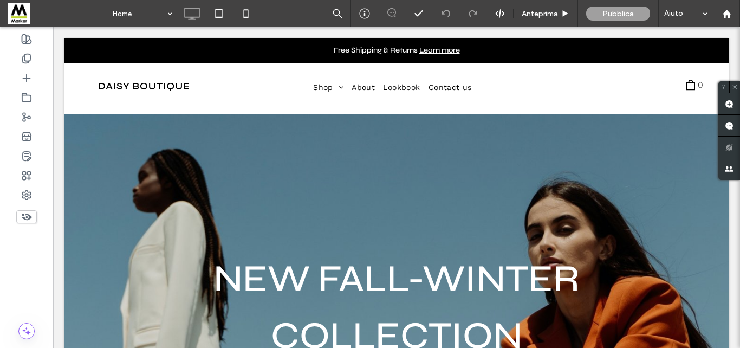
click at [534, 96] on div at bounding box center [370, 174] width 740 height 348
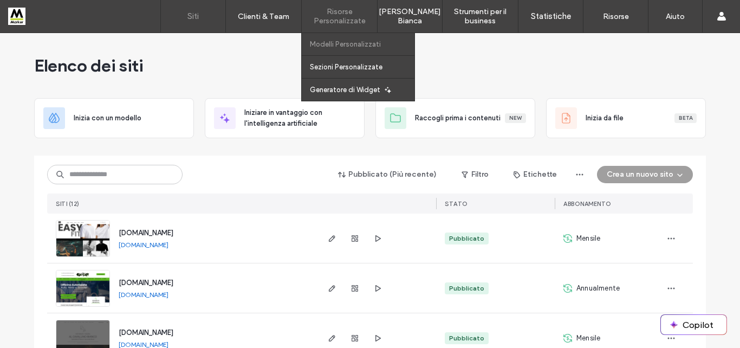
click at [339, 48] on label "Modelli Personalizzati" at bounding box center [345, 44] width 71 height 8
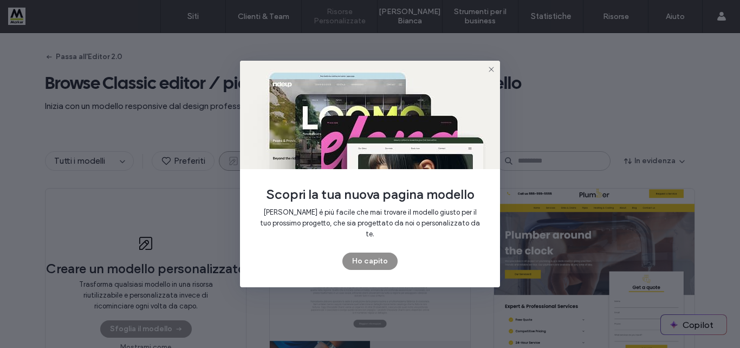
click at [372, 256] on button "Ho capito" at bounding box center [370, 261] width 55 height 17
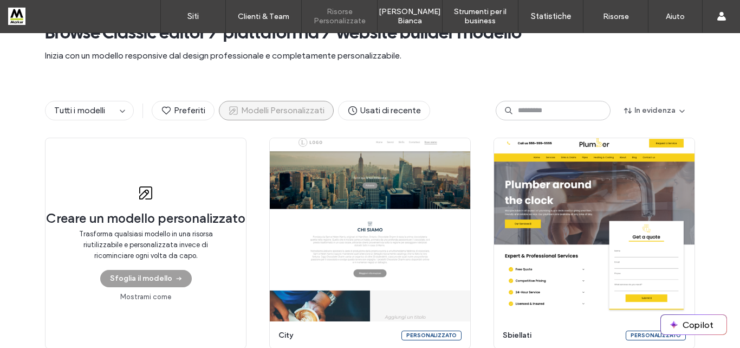
scroll to position [51, 0]
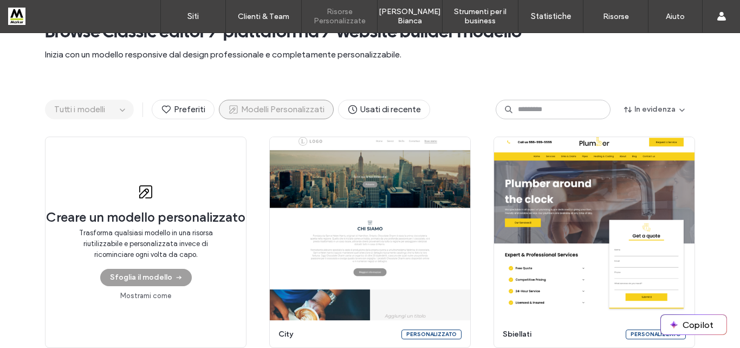
click at [109, 112] on button "Tutti i modelli" at bounding box center [81, 109] width 70 height 18
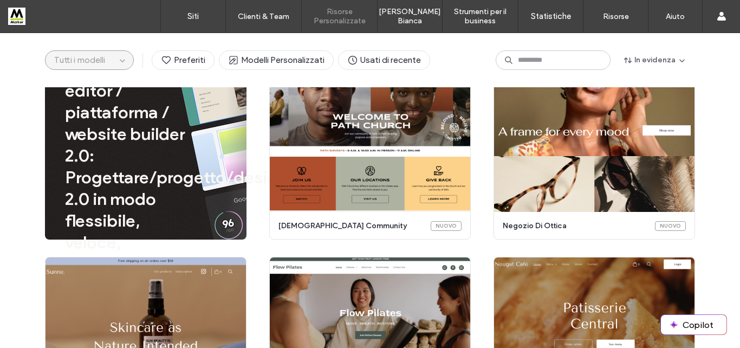
scroll to position [0, 0]
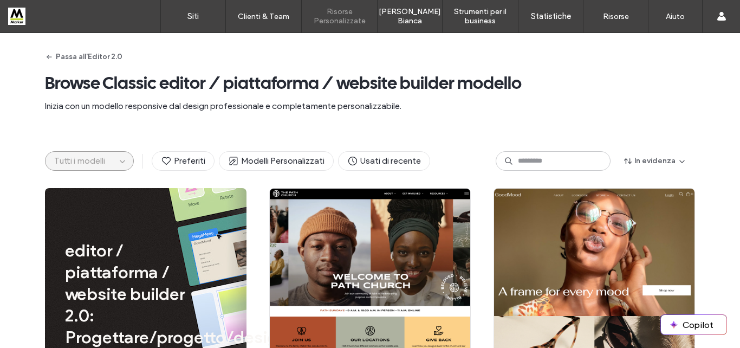
click at [420, 124] on div "Passa all'Editor 2.0 Browse Classic editor / piattaforma / website builder mode…" at bounding box center [370, 83] width 650 height 101
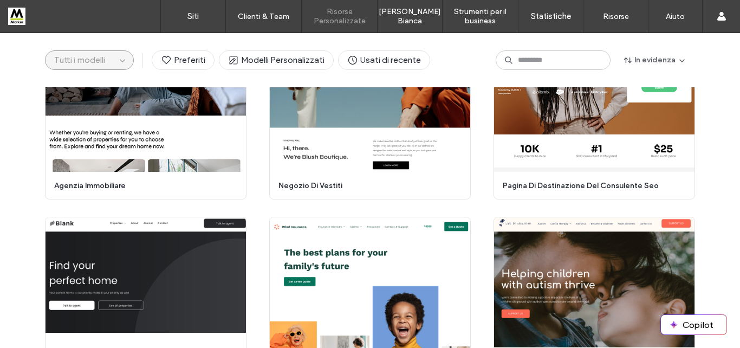
scroll to position [901, 0]
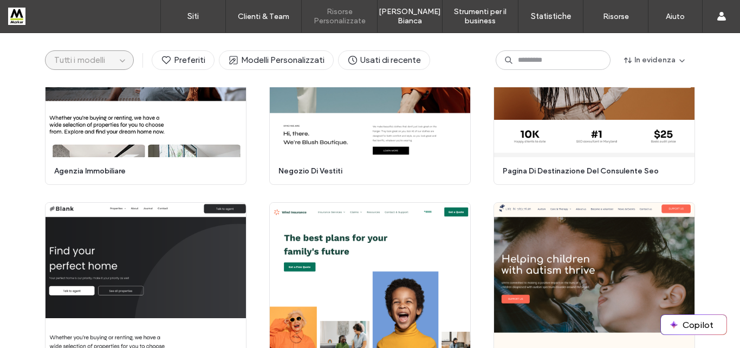
click at [91, 61] on span "Tutti i modelli" at bounding box center [79, 60] width 51 height 10
click at [113, 62] on button "Tutti i modelli" at bounding box center [81, 60] width 70 height 18
click at [185, 21] on link "Siti" at bounding box center [193, 16] width 64 height 33
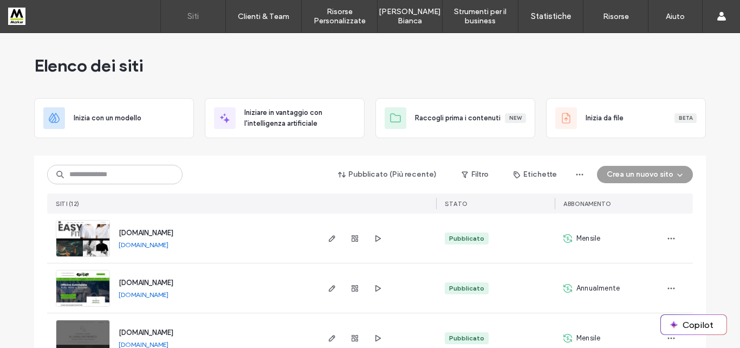
click at [493, 54] on div "Elenco dei siti" at bounding box center [370, 65] width 672 height 65
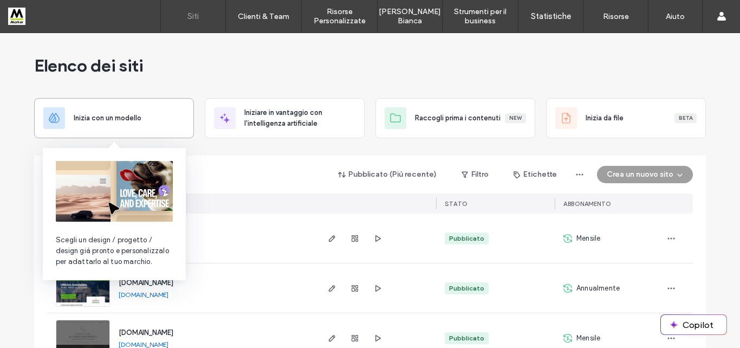
click at [164, 117] on div "Inizia con un modello" at bounding box center [129, 118] width 111 height 11
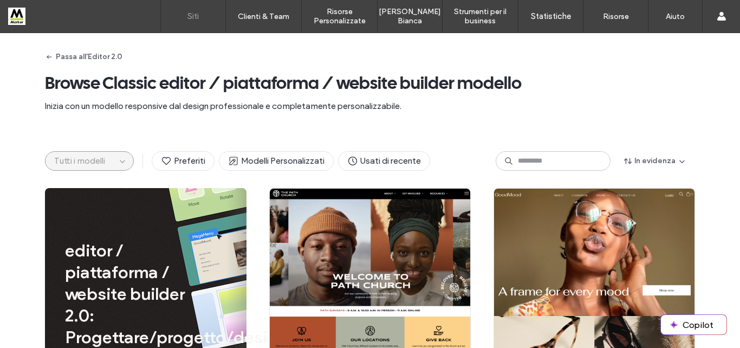
click at [205, 18] on link "Siti" at bounding box center [193, 16] width 64 height 33
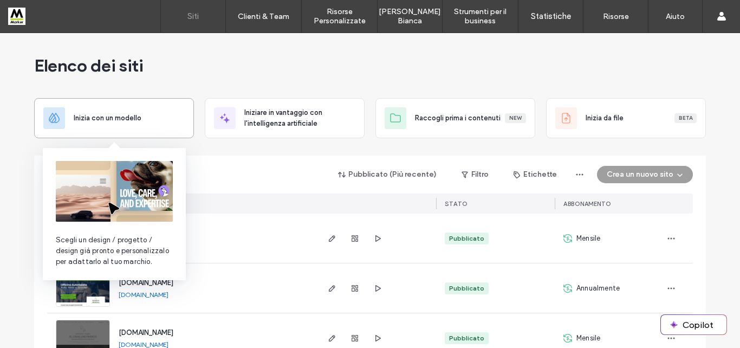
click at [109, 118] on span "Inizia con un modello" at bounding box center [108, 118] width 68 height 11
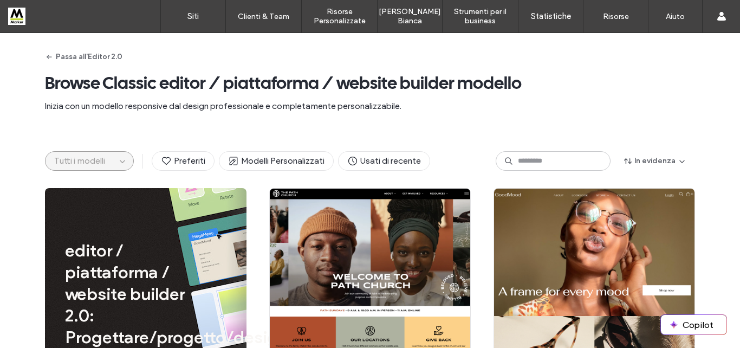
click at [95, 166] on span "Tutti i modelli" at bounding box center [79, 161] width 51 height 10
click at [264, 164] on span "Modelli Personalizzati" at bounding box center [276, 161] width 96 height 12
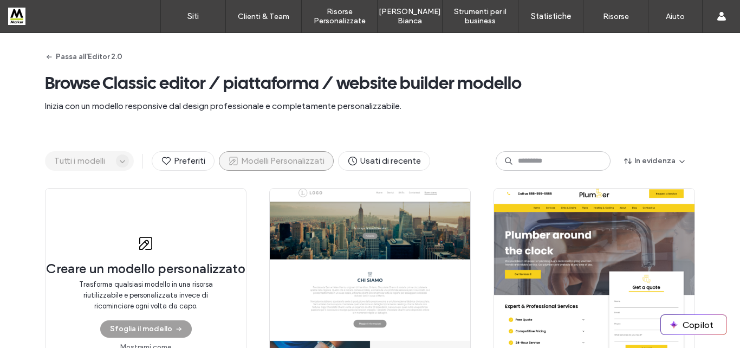
click at [120, 161] on use "button" at bounding box center [122, 161] width 5 height 3
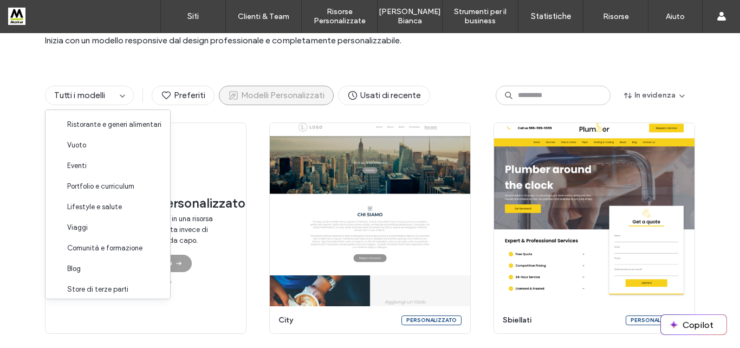
scroll to position [108, 0]
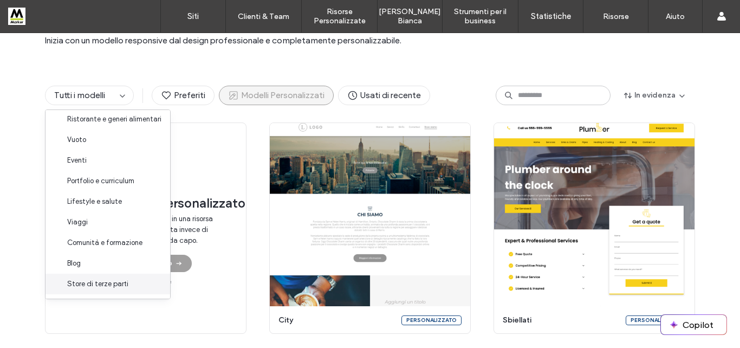
click at [100, 285] on span "Store di terze parti" at bounding box center [97, 284] width 61 height 11
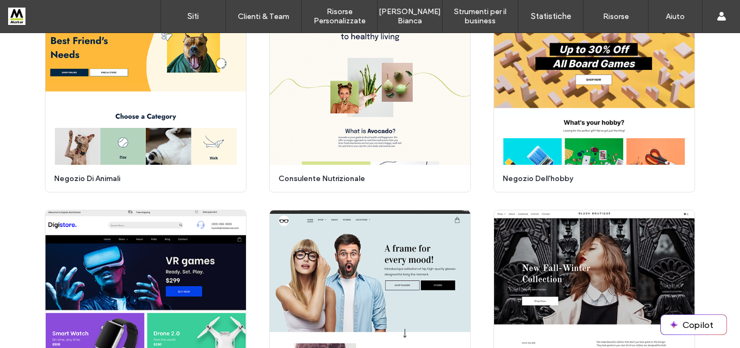
scroll to position [0, 0]
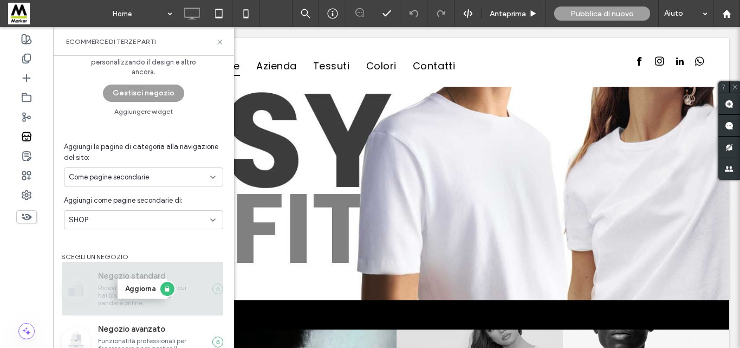
scroll to position [105, 0]
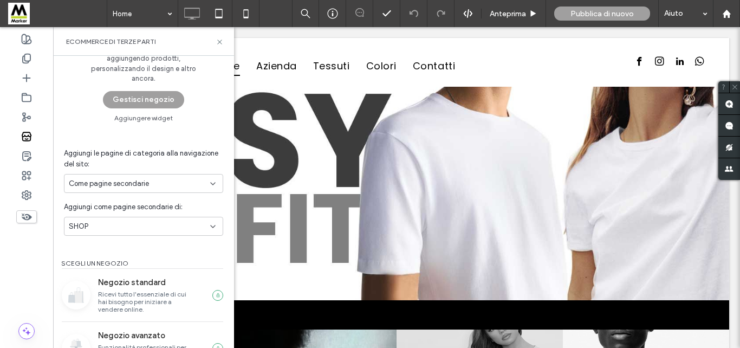
click at [141, 224] on div "SHOP" at bounding box center [139, 226] width 141 height 11
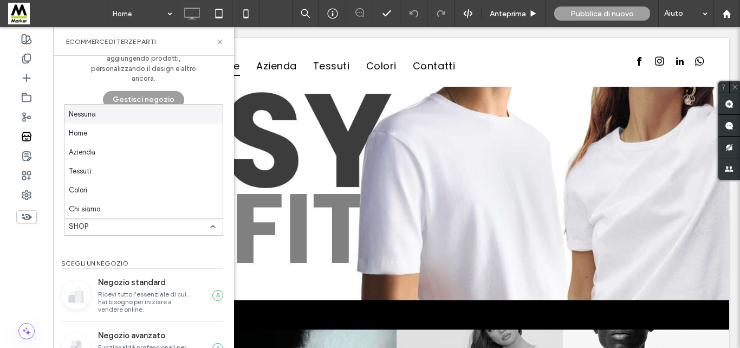
click at [122, 258] on div "DEMO Benvenuto in Il tuo store Incrementa le vendite aggiungendo prodotti, pers…" at bounding box center [143, 253] width 181 height 604
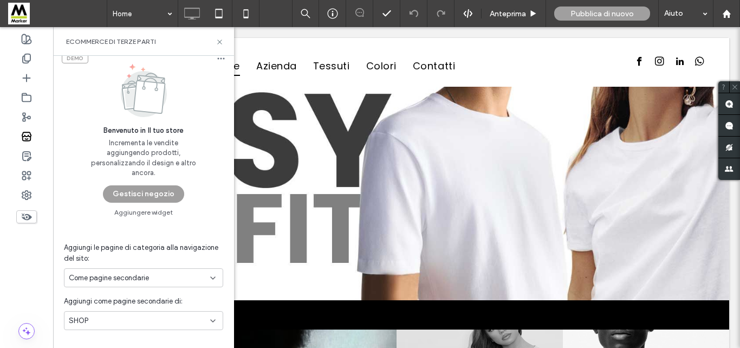
scroll to position [0, 0]
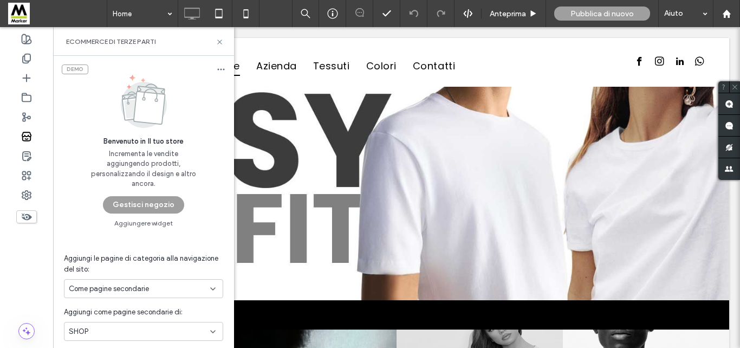
click at [146, 101] on div at bounding box center [143, 101] width 181 height 53
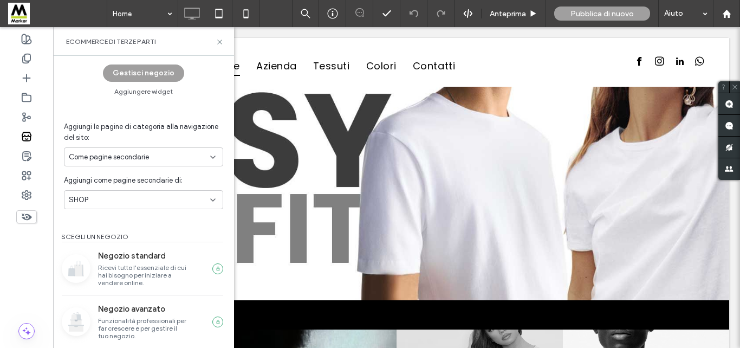
scroll to position [133, 0]
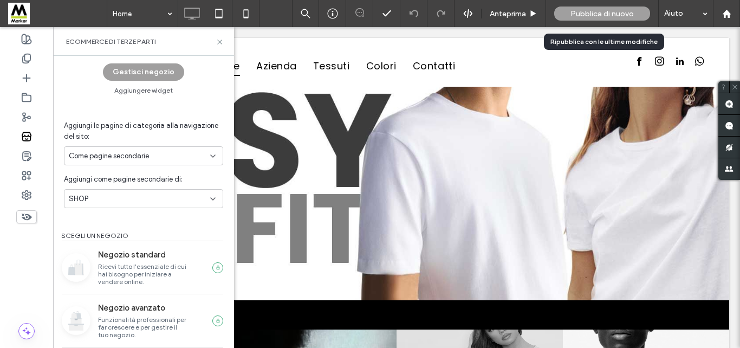
click at [598, 13] on span "Pubblica di nuovo" at bounding box center [602, 13] width 63 height 9
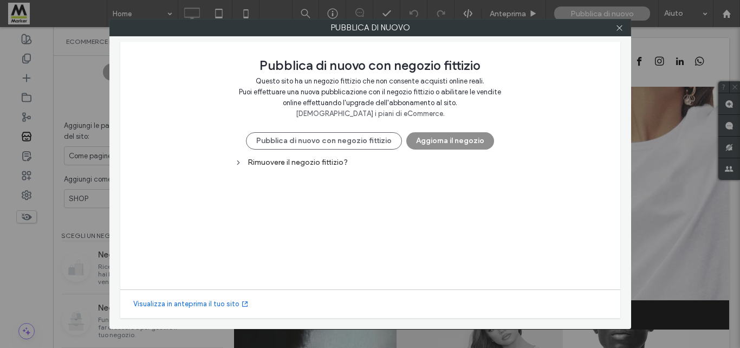
click at [449, 146] on button "Aggiorna il negozio" at bounding box center [450, 140] width 88 height 17
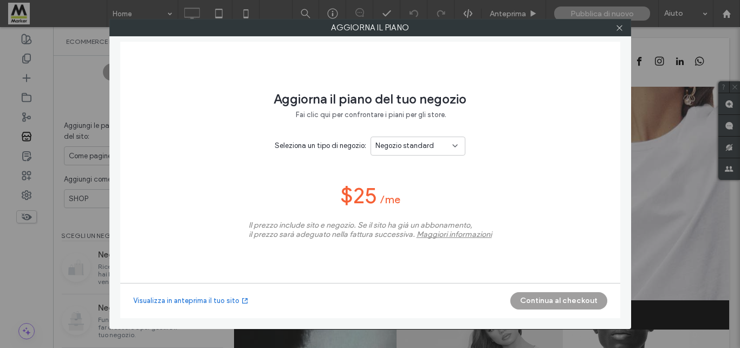
click at [448, 146] on div "Negozio standard" at bounding box center [414, 145] width 77 height 11
click at [429, 184] on span "Negozio avanzato" at bounding box center [405, 183] width 59 height 11
click at [443, 145] on div "Negozio avanzato" at bounding box center [414, 145] width 77 height 11
click at [423, 205] on span "Negozio illimitato" at bounding box center [404, 202] width 56 height 11
click at [444, 145] on div "Negozio illimitato" at bounding box center [414, 145] width 77 height 11
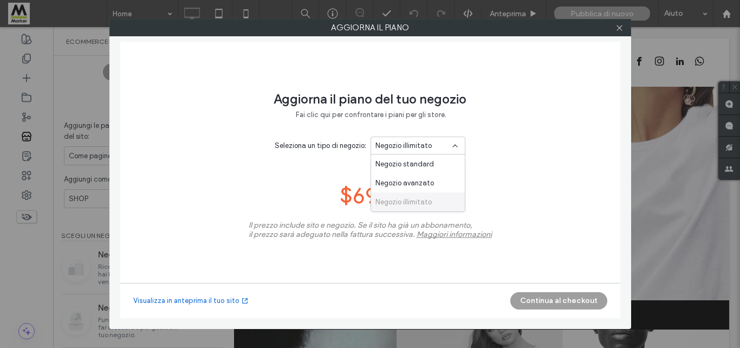
click at [525, 192] on div "Aggiorna il piano del tuo negozio Fai clic qui per confrontare i piani per gli …" at bounding box center [370, 180] width 500 height 276
click at [621, 30] on icon at bounding box center [620, 28] width 8 height 8
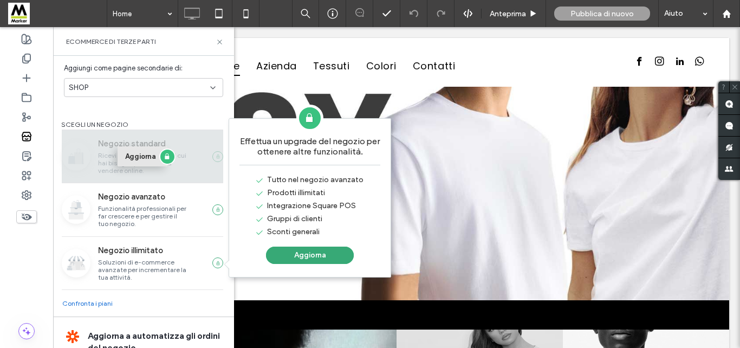
scroll to position [245, 0]
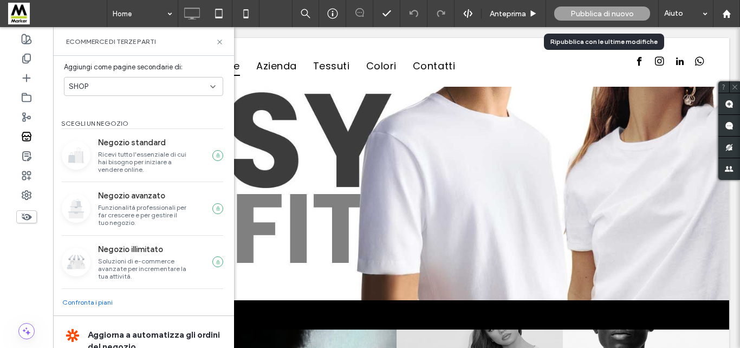
click at [609, 15] on span "Pubblica di nuovo" at bounding box center [602, 13] width 63 height 9
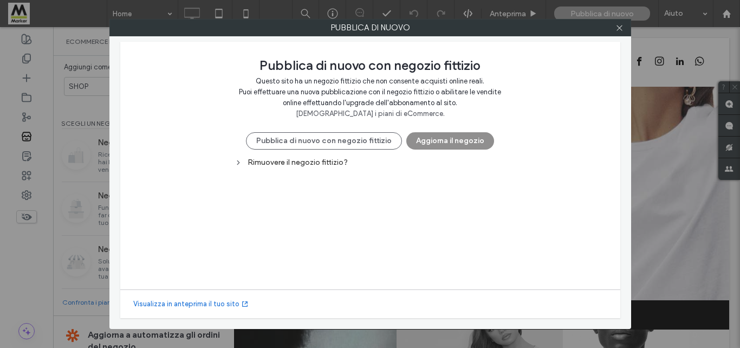
click at [443, 143] on button "Aggiorna il negozio" at bounding box center [450, 140] width 88 height 17
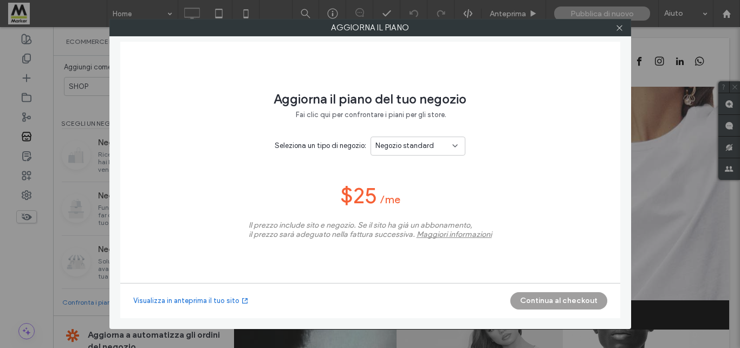
click at [436, 148] on div "Negozio standard" at bounding box center [414, 145] width 77 height 11
click at [437, 205] on div "Negozio illimitato" at bounding box center [418, 201] width 94 height 19
click at [622, 30] on icon at bounding box center [620, 28] width 8 height 8
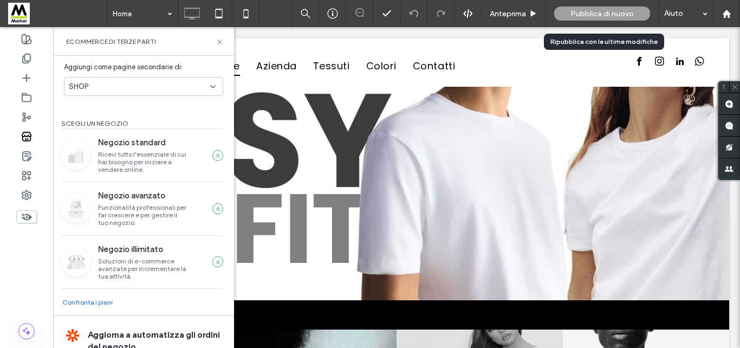
click at [599, 12] on span "Pubblica di nuovo" at bounding box center [602, 13] width 63 height 9
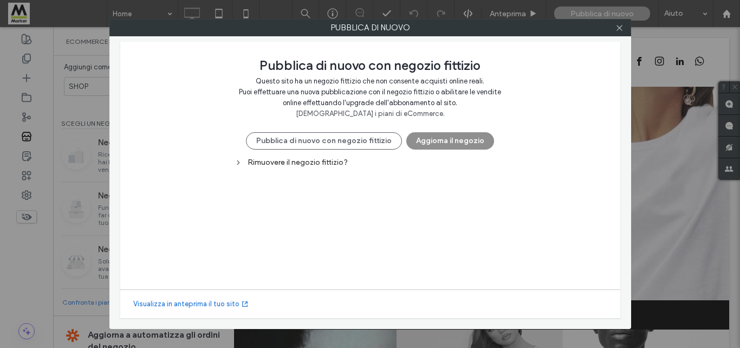
click at [453, 145] on button "Aggiorna il negozio" at bounding box center [450, 140] width 88 height 17
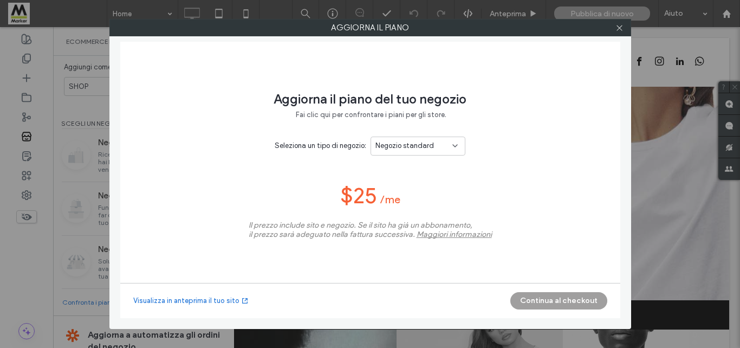
click at [434, 145] on div "Negozio standard" at bounding box center [414, 145] width 77 height 11
click at [436, 199] on div "Negozio illimitato" at bounding box center [418, 201] width 94 height 19
